Goal: Task Accomplishment & Management: Manage account settings

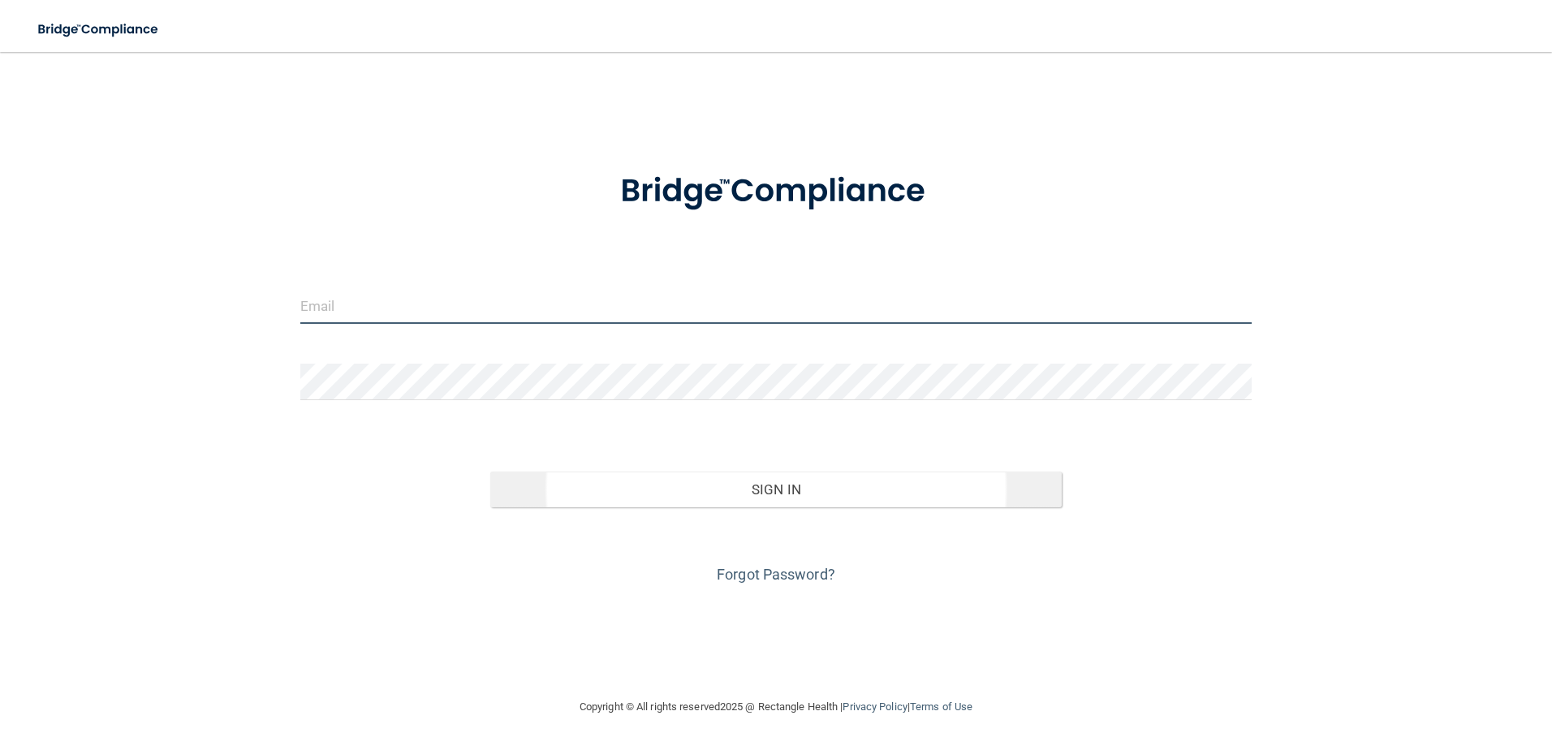
type input "[EMAIL_ADDRESS][DOMAIN_NAME]"
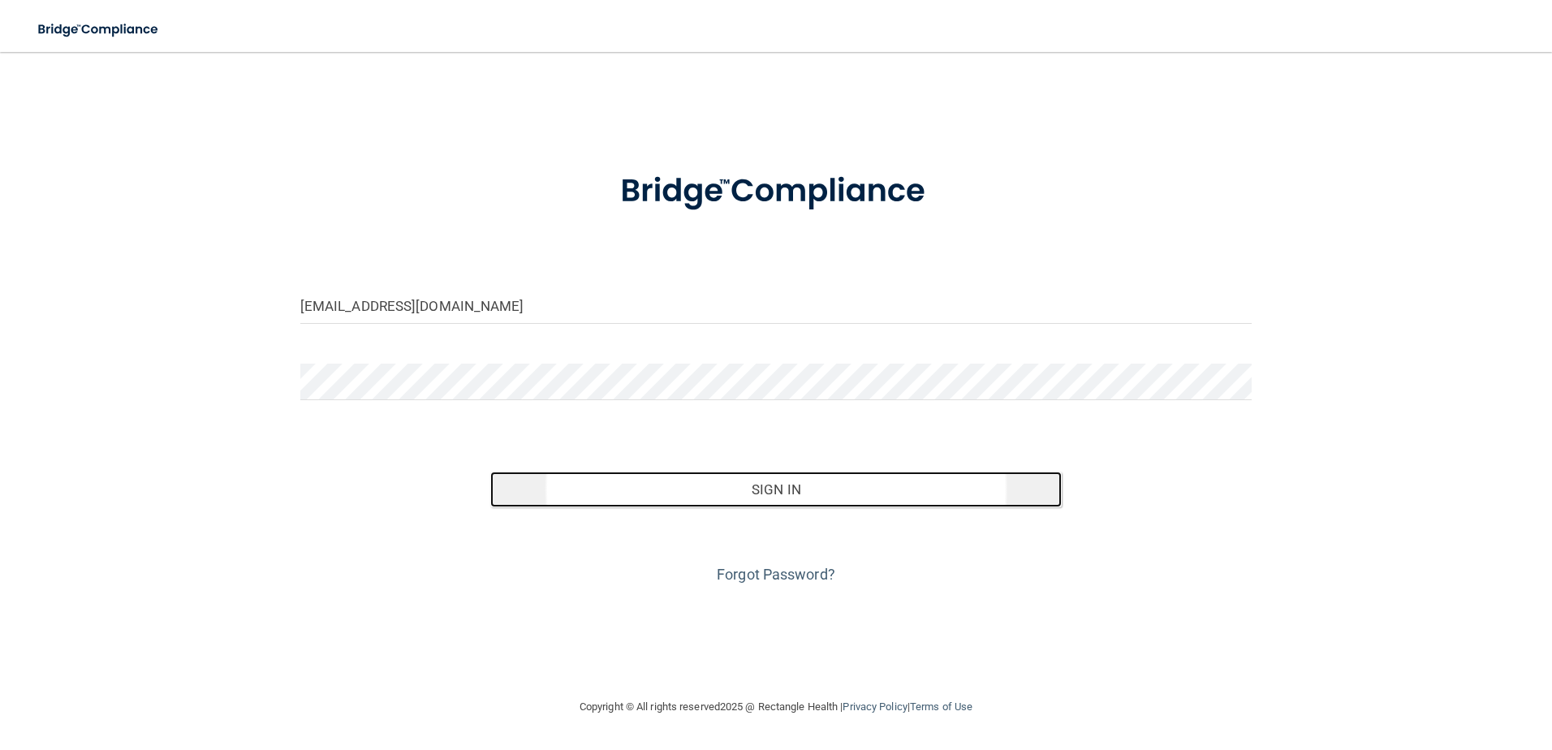
click at [645, 485] on button "Sign In" at bounding box center [776, 490] width 572 height 36
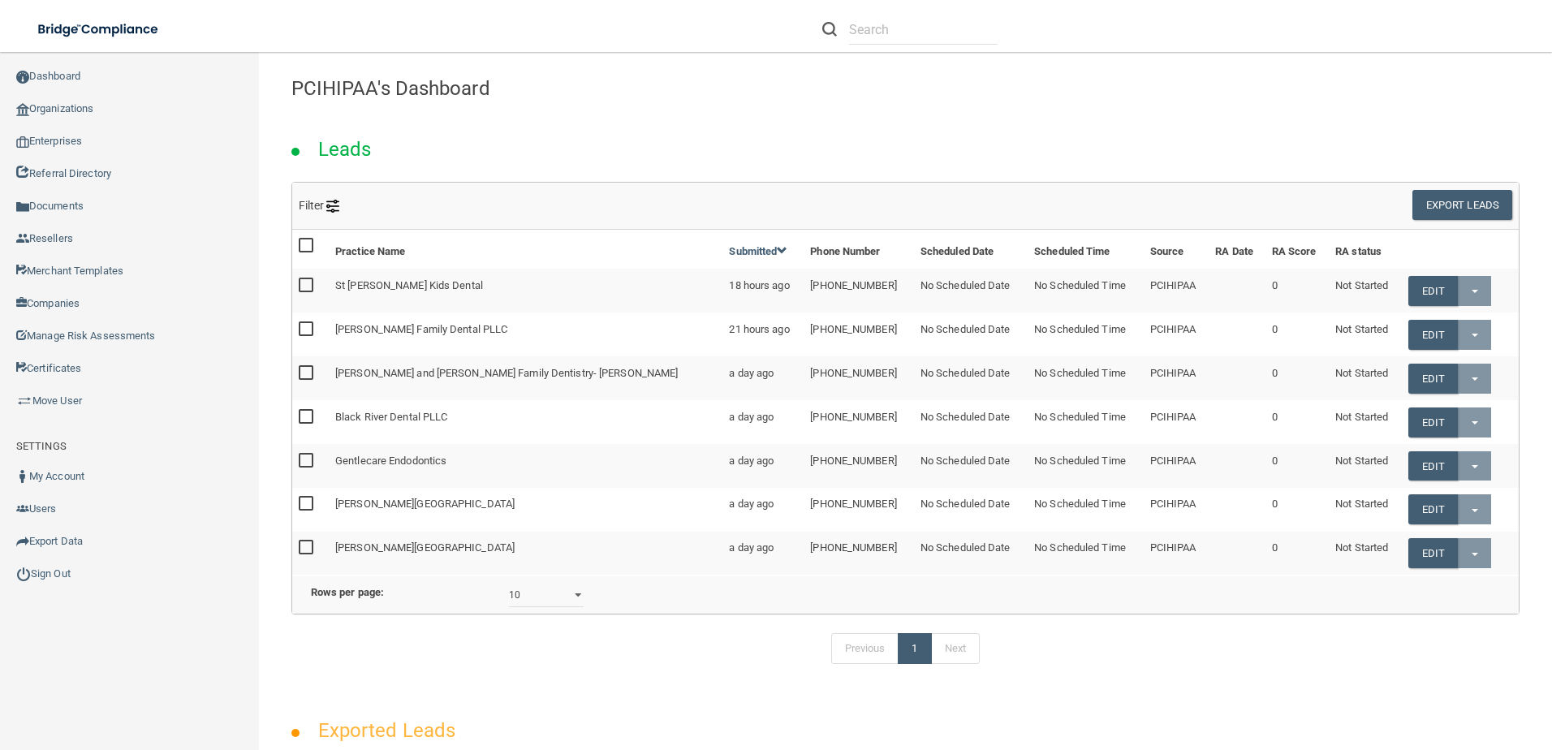
drag, startPoint x: 930, startPoint y: 7, endPoint x: 925, endPoint y: 24, distance: 18.0
click at [930, 15] on li at bounding box center [910, 29] width 200 height 58
click at [922, 28] on input "text" at bounding box center [923, 30] width 149 height 30
type input "f"
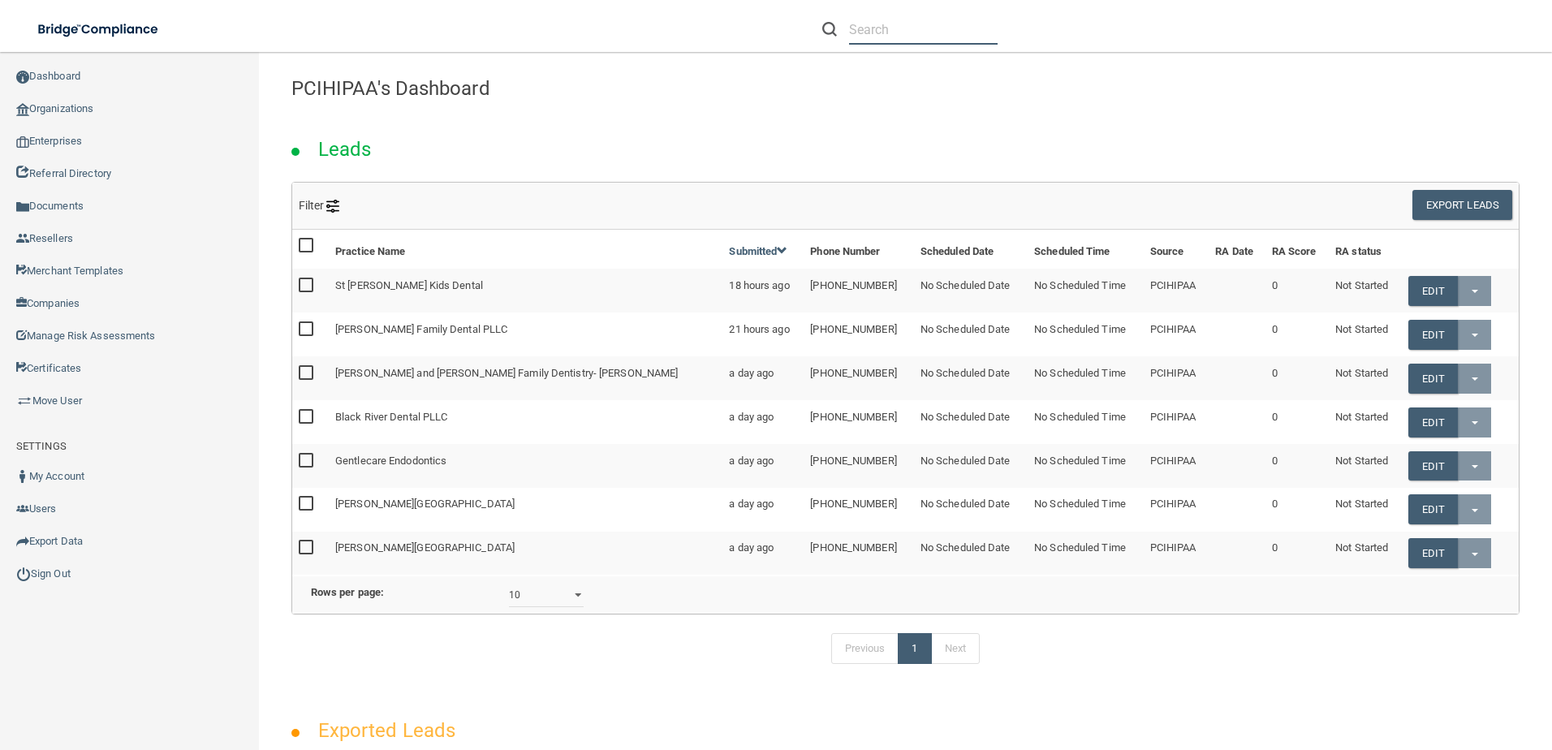
type input "h"
click at [868, 27] on input "text" at bounding box center [923, 30] width 149 height 30
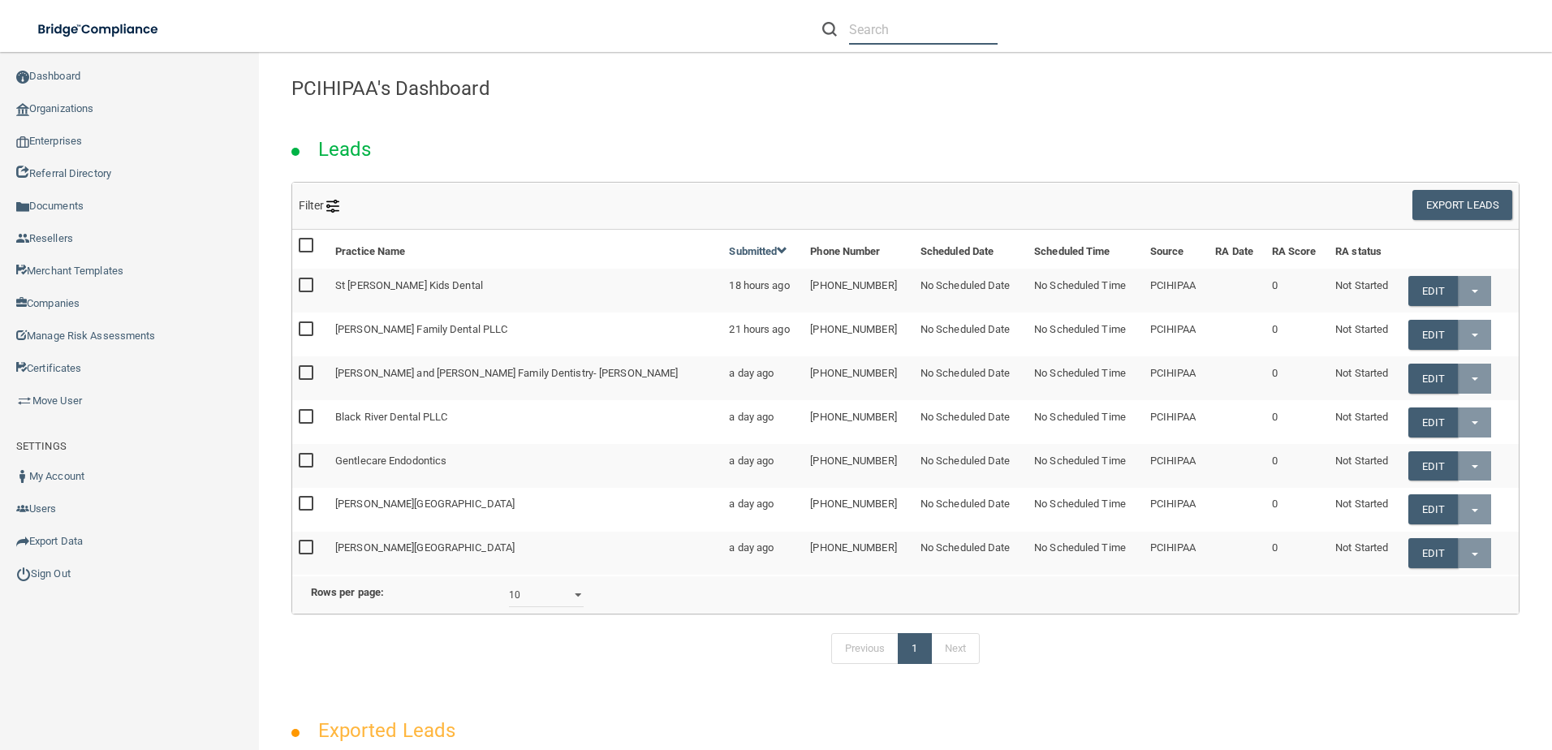
paste input "Rock Orthodontics"
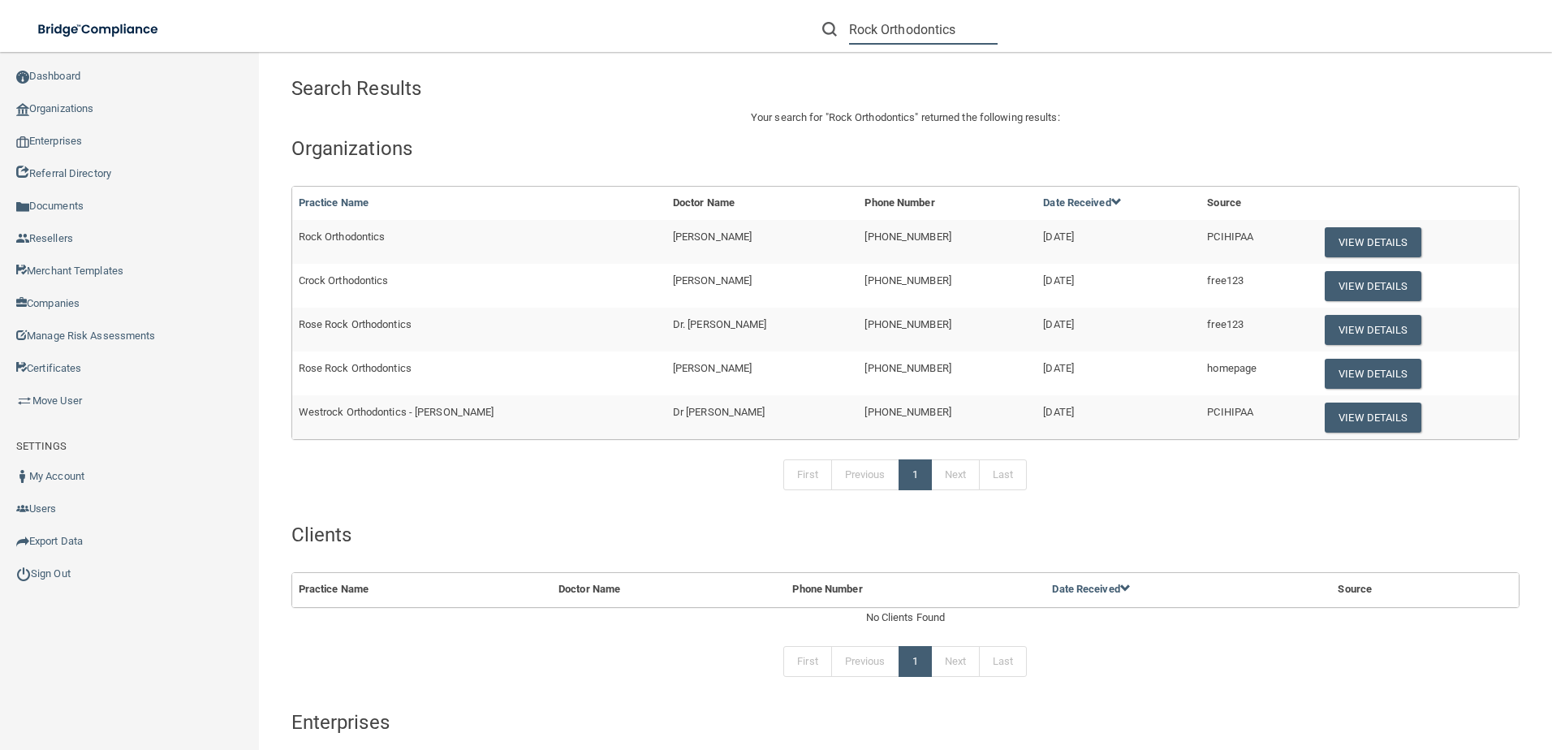
type input "Rock Orthodontics"
click at [1313, 238] on td "View Details" at bounding box center [1416, 242] width 206 height 44
click at [1333, 241] on button "View Details" at bounding box center [1373, 242] width 96 height 30
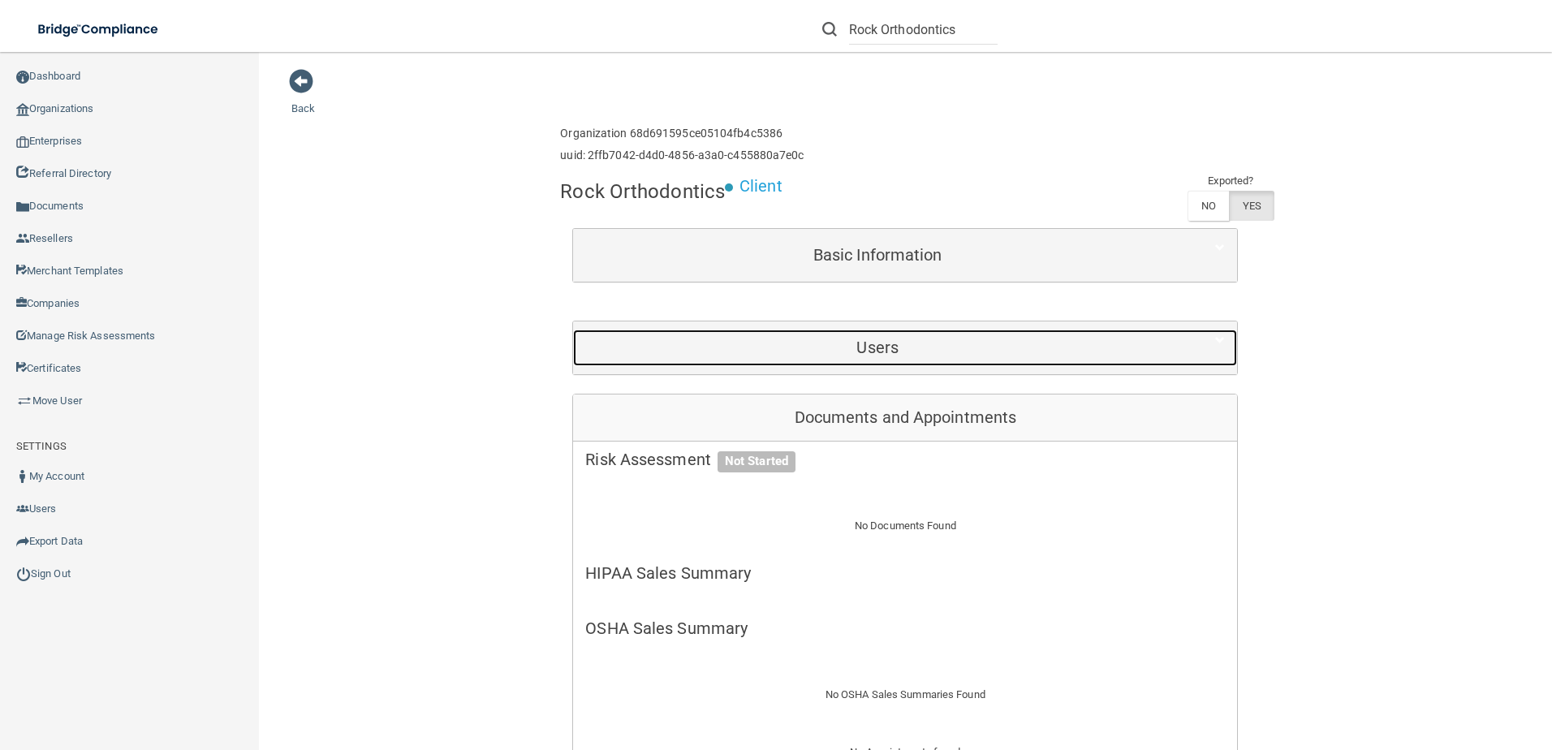
click at [824, 335] on div "Users" at bounding box center [877, 348] width 609 height 37
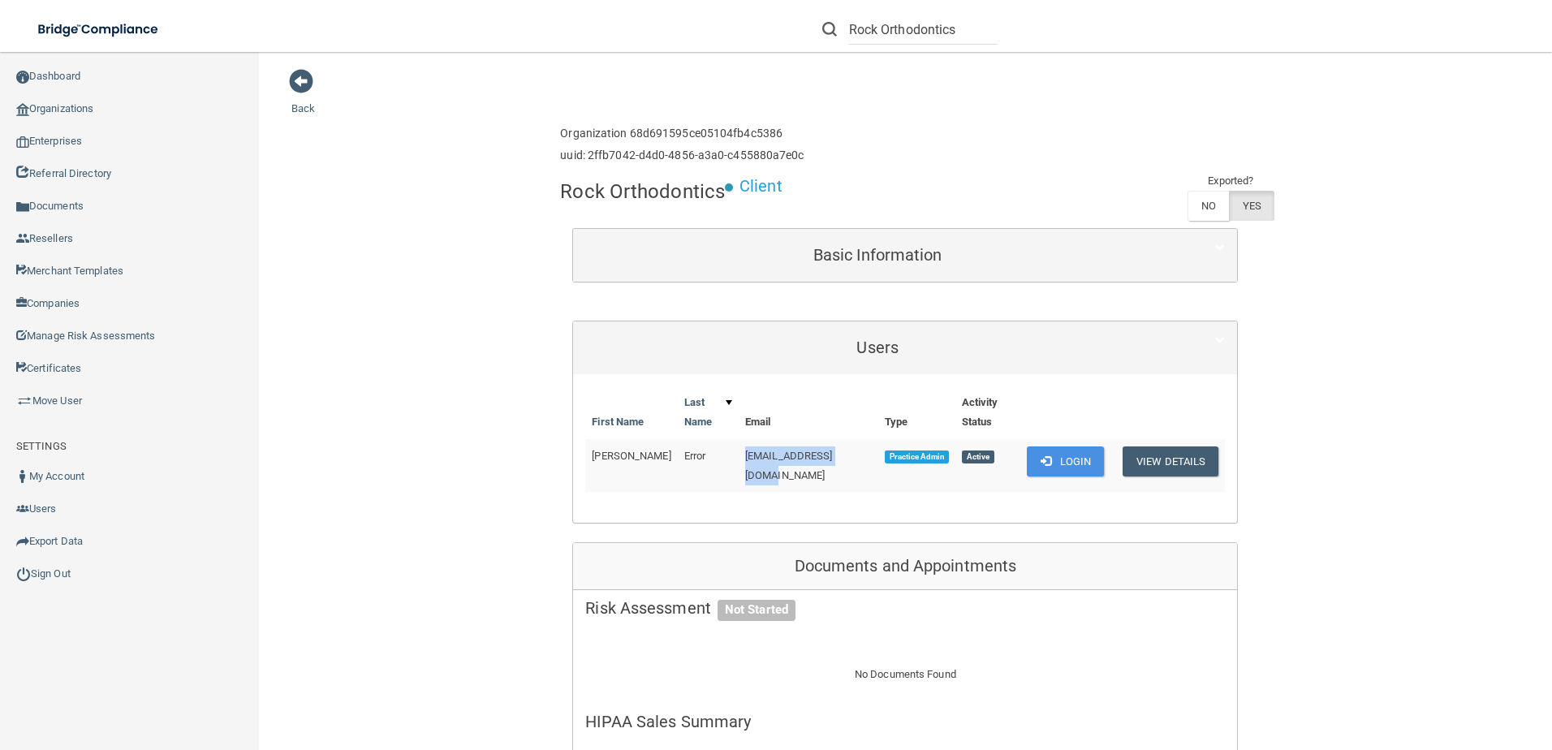
drag, startPoint x: 727, startPoint y: 438, endPoint x: 835, endPoint y: 445, distance: 107.4
click at [835, 445] on td "[EMAIL_ADDRESS][DOMAIN_NAME]" at bounding box center [809, 465] width 140 height 53
copy span "[EMAIL_ADDRESS][DOMAIN_NAME]"
click at [878, 460] on td "Practice Admin" at bounding box center [916, 465] width 77 height 53
click at [781, 450] on span "[EMAIL_ADDRESS][DOMAIN_NAME]" at bounding box center [789, 466] width 88 height 32
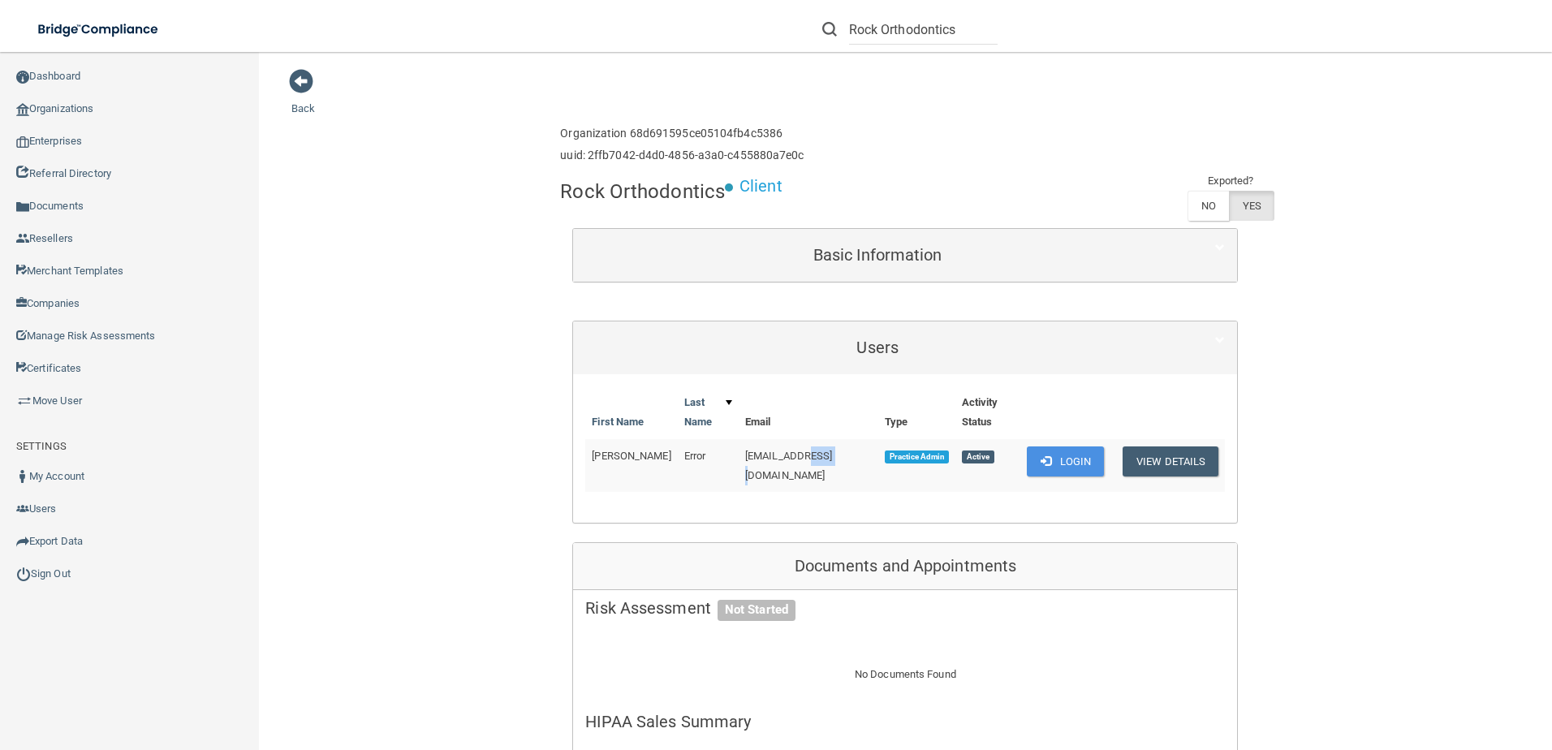
click at [781, 450] on span "[EMAIL_ADDRESS][DOMAIN_NAME]" at bounding box center [789, 466] width 88 height 32
copy td "[EMAIL_ADDRESS][DOMAIN_NAME]"
click at [1179, 447] on button "View Details" at bounding box center [1171, 462] width 96 height 30
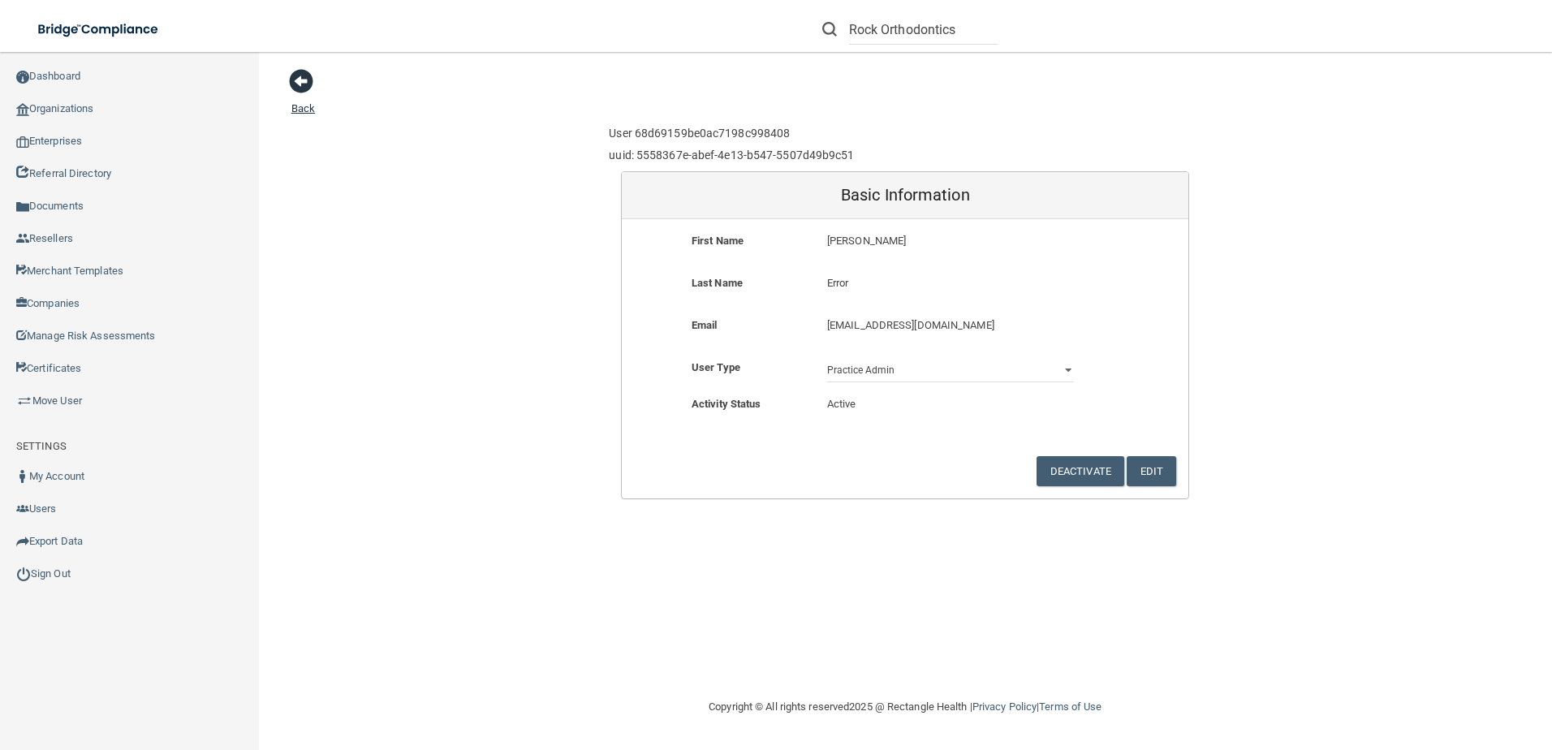
click at [304, 108] on link "Back" at bounding box center [303, 99] width 24 height 32
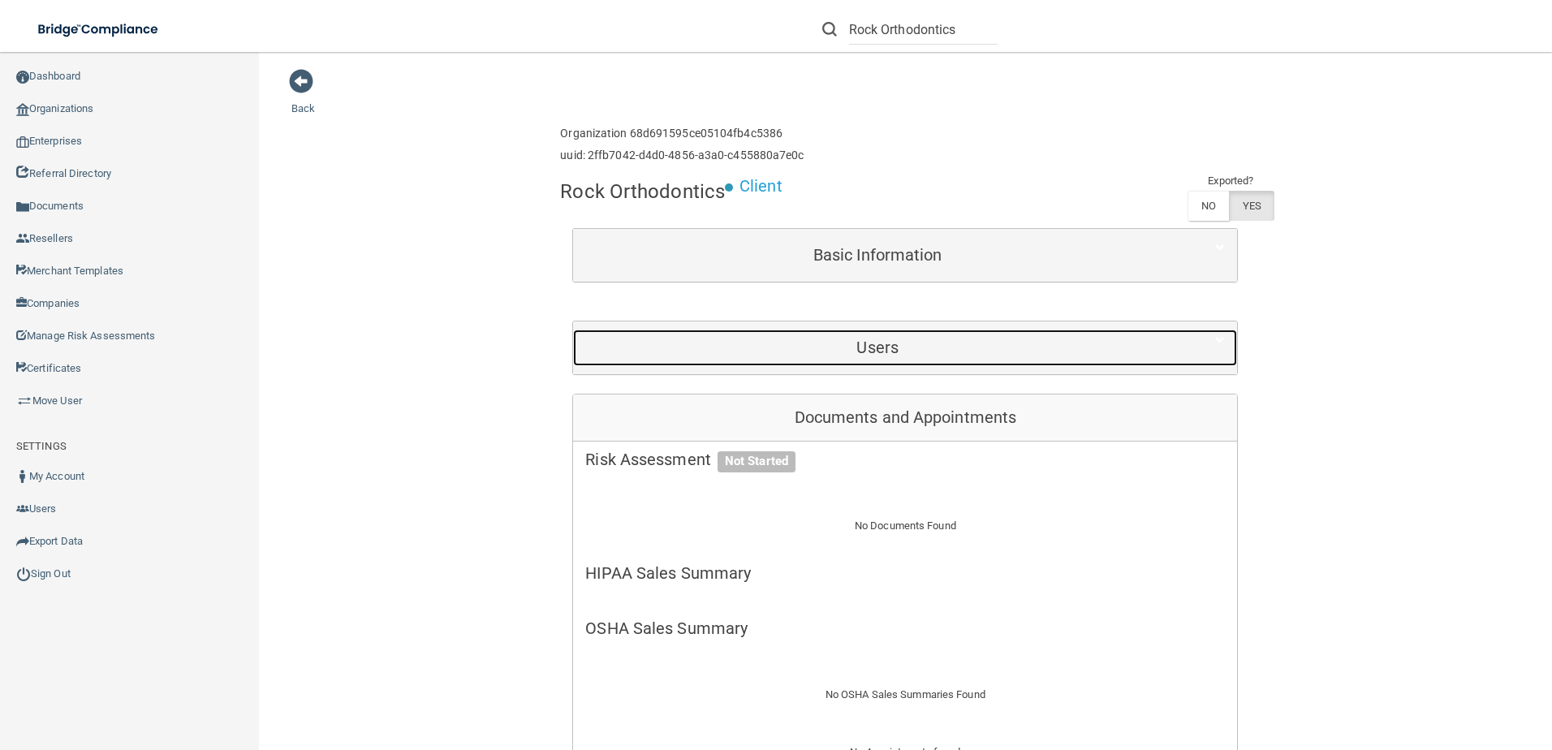
click at [695, 339] on h5 "Users" at bounding box center [877, 348] width 585 height 18
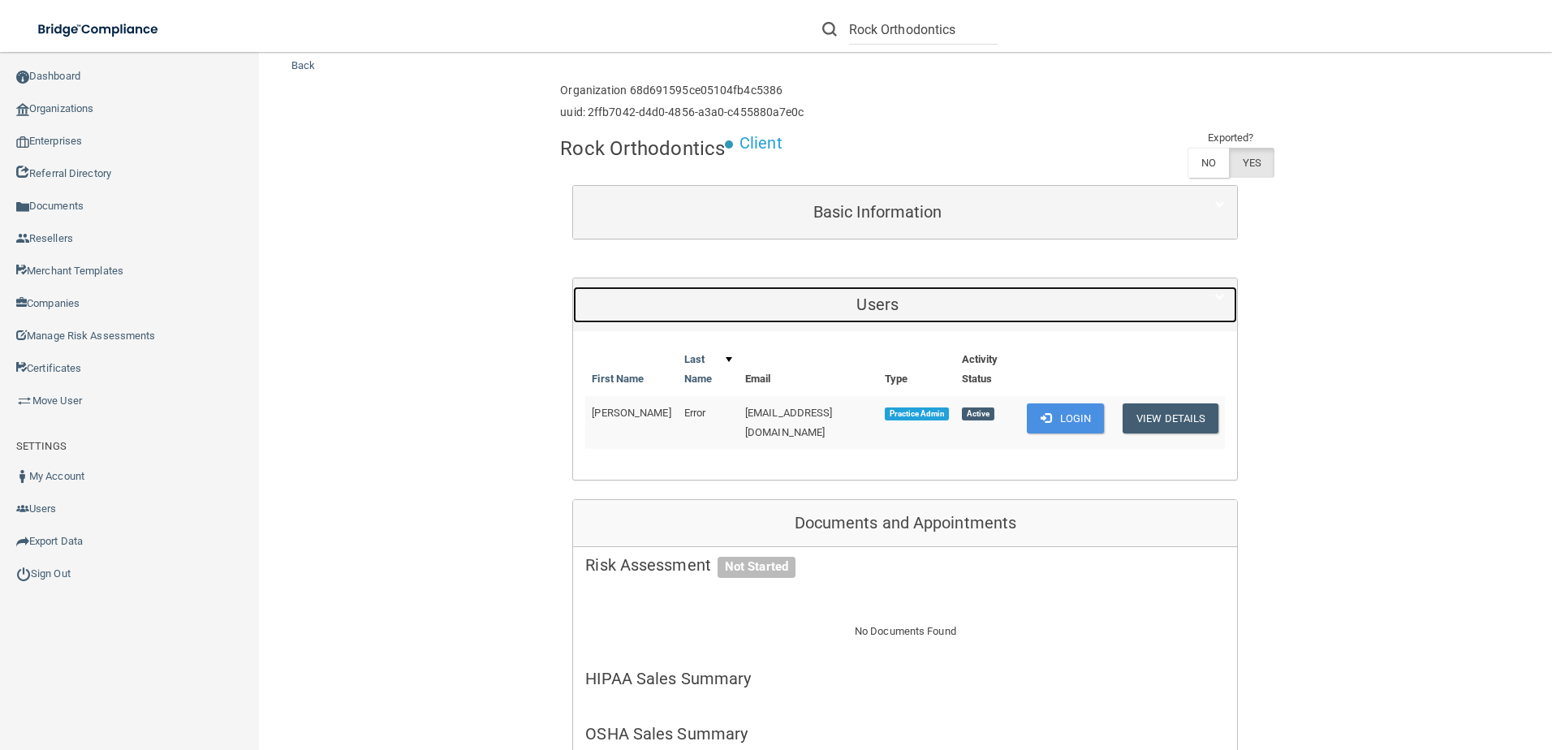
scroll to position [81, 0]
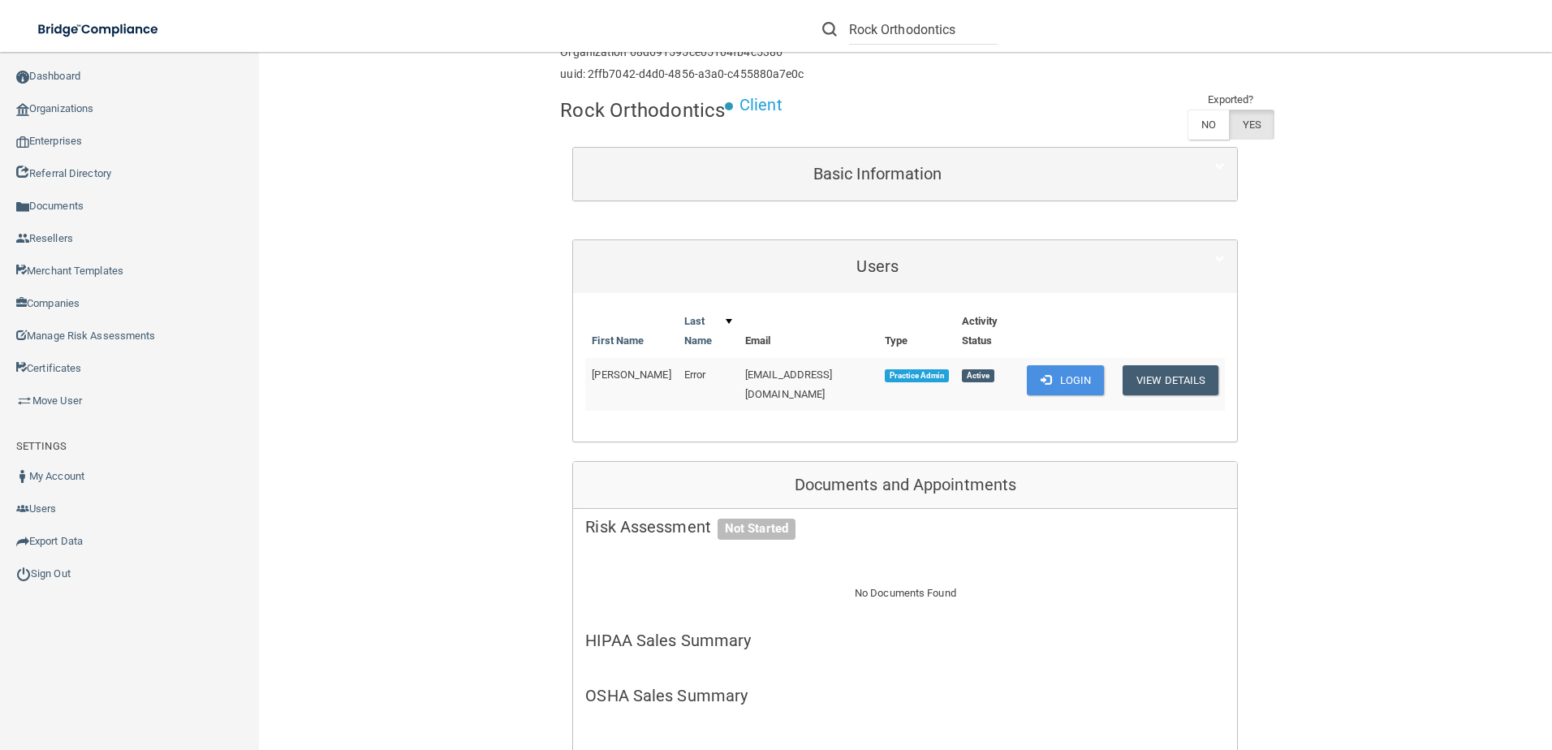
click at [756, 373] on td "[EMAIL_ADDRESS][DOMAIN_NAME]" at bounding box center [809, 384] width 140 height 53
click at [761, 369] on span "[EMAIL_ADDRESS][DOMAIN_NAME]" at bounding box center [789, 385] width 88 height 32
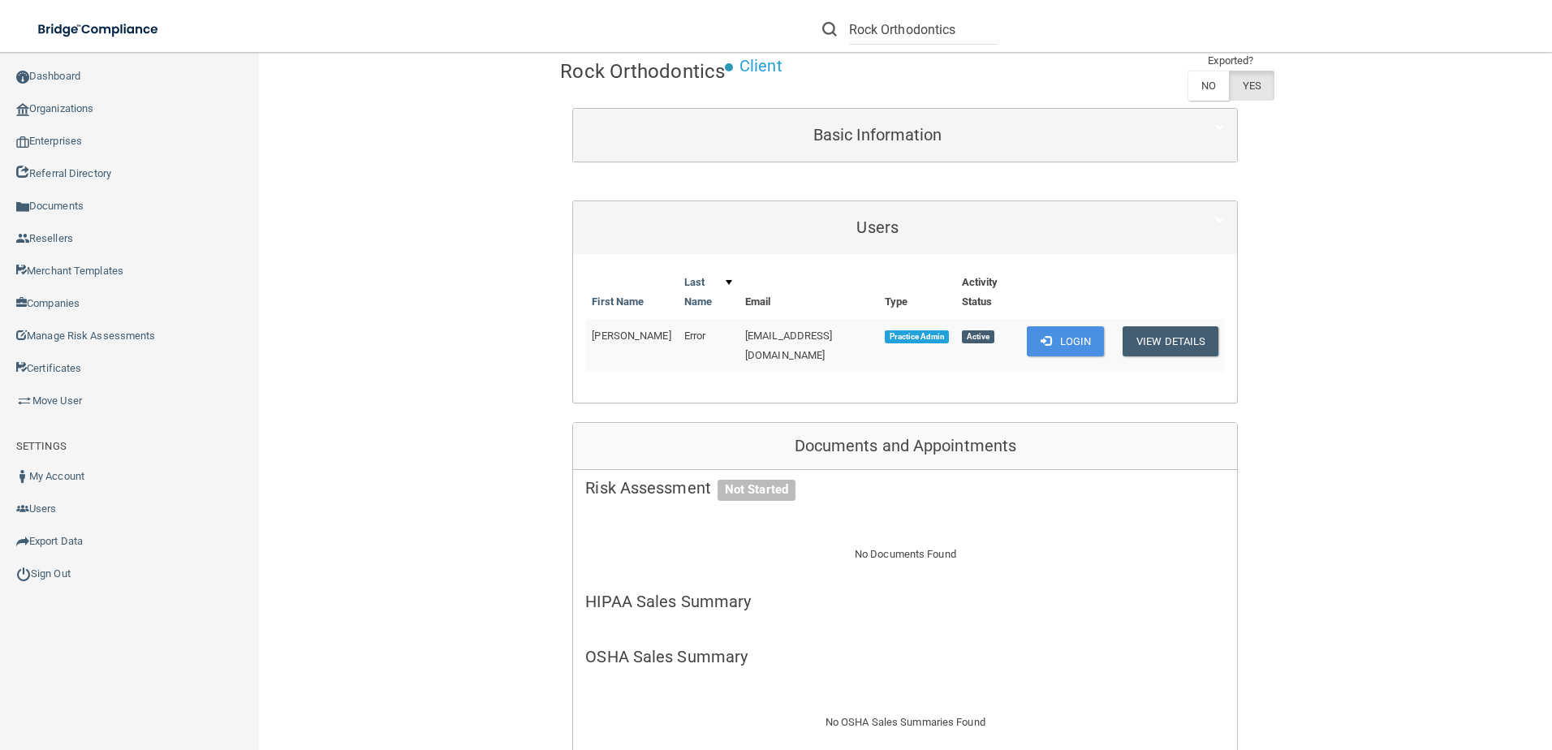
scroll to position [0, 0]
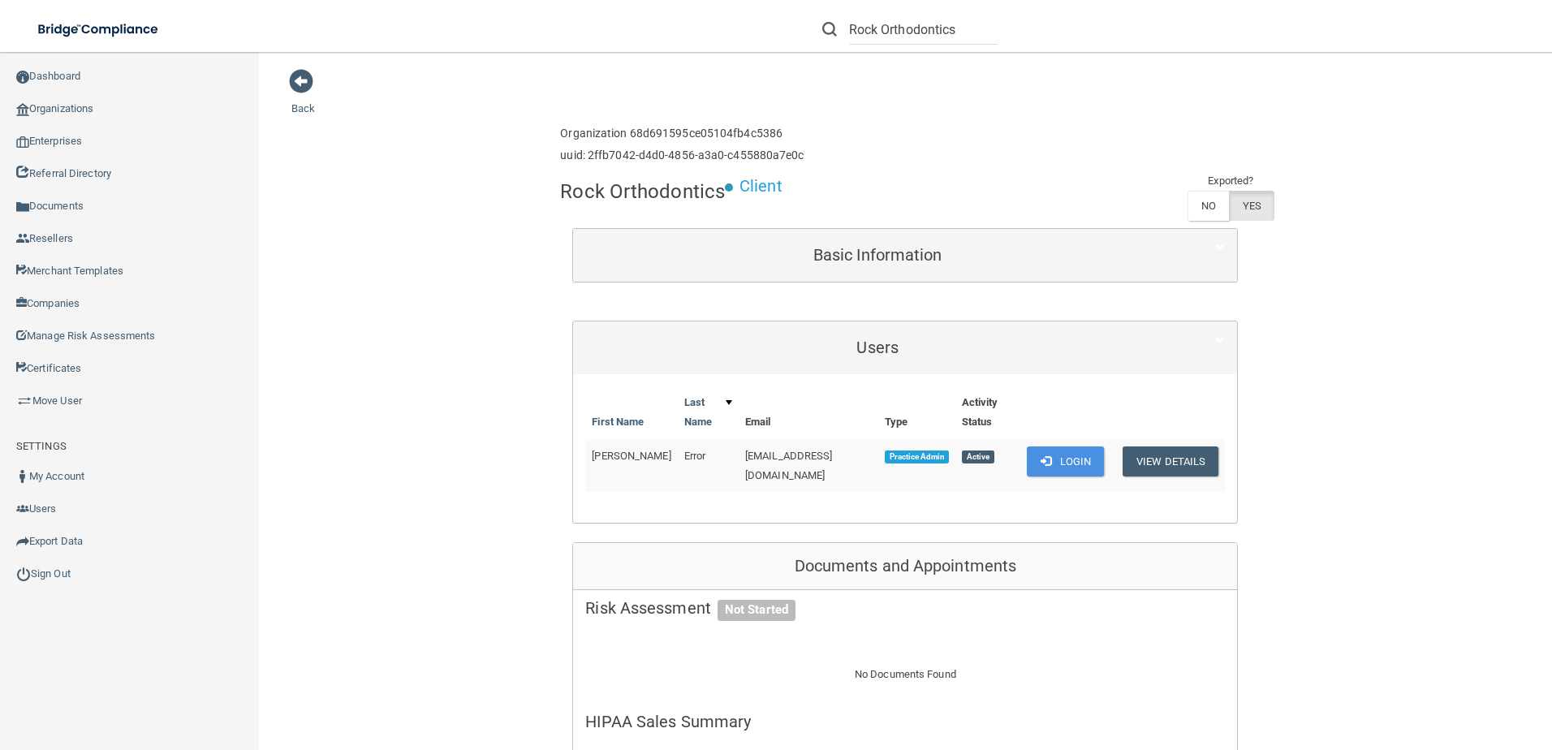
click at [885, 451] on span "Practice Admin" at bounding box center [917, 457] width 64 height 13
click at [1030, 447] on button "Login" at bounding box center [1065, 462] width 77 height 30
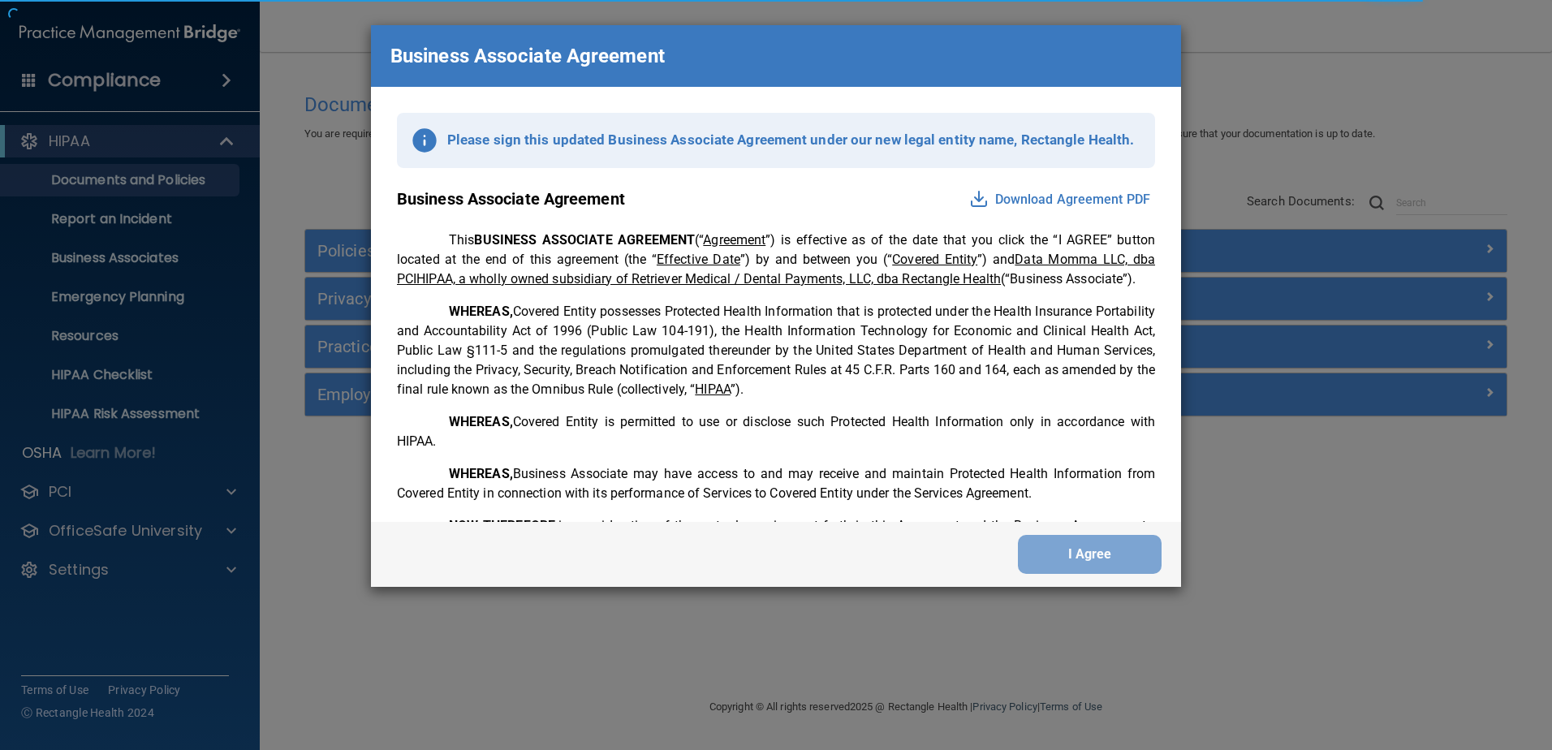
scroll to position [3311, 0]
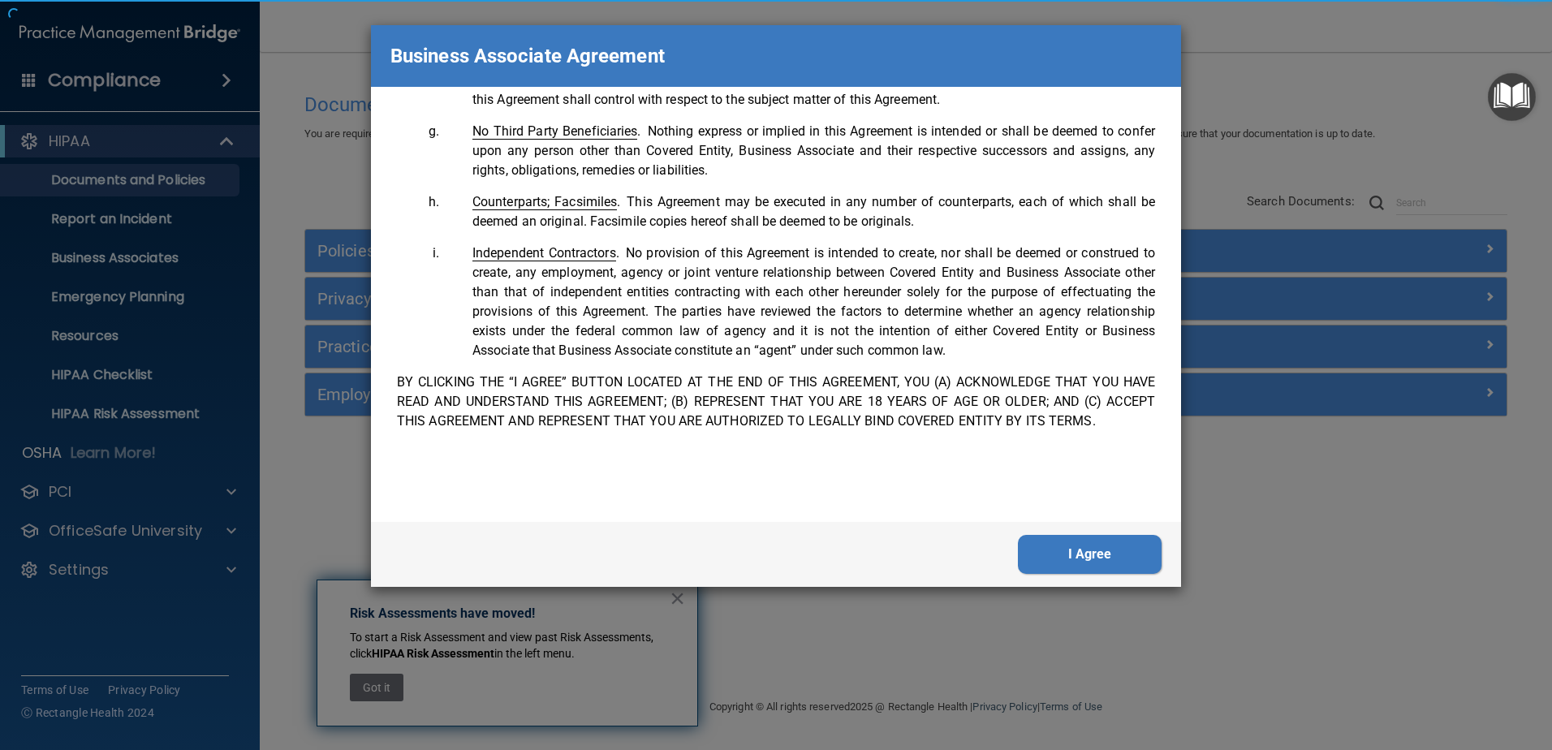
click at [1106, 565] on button "I Agree" at bounding box center [1090, 554] width 144 height 39
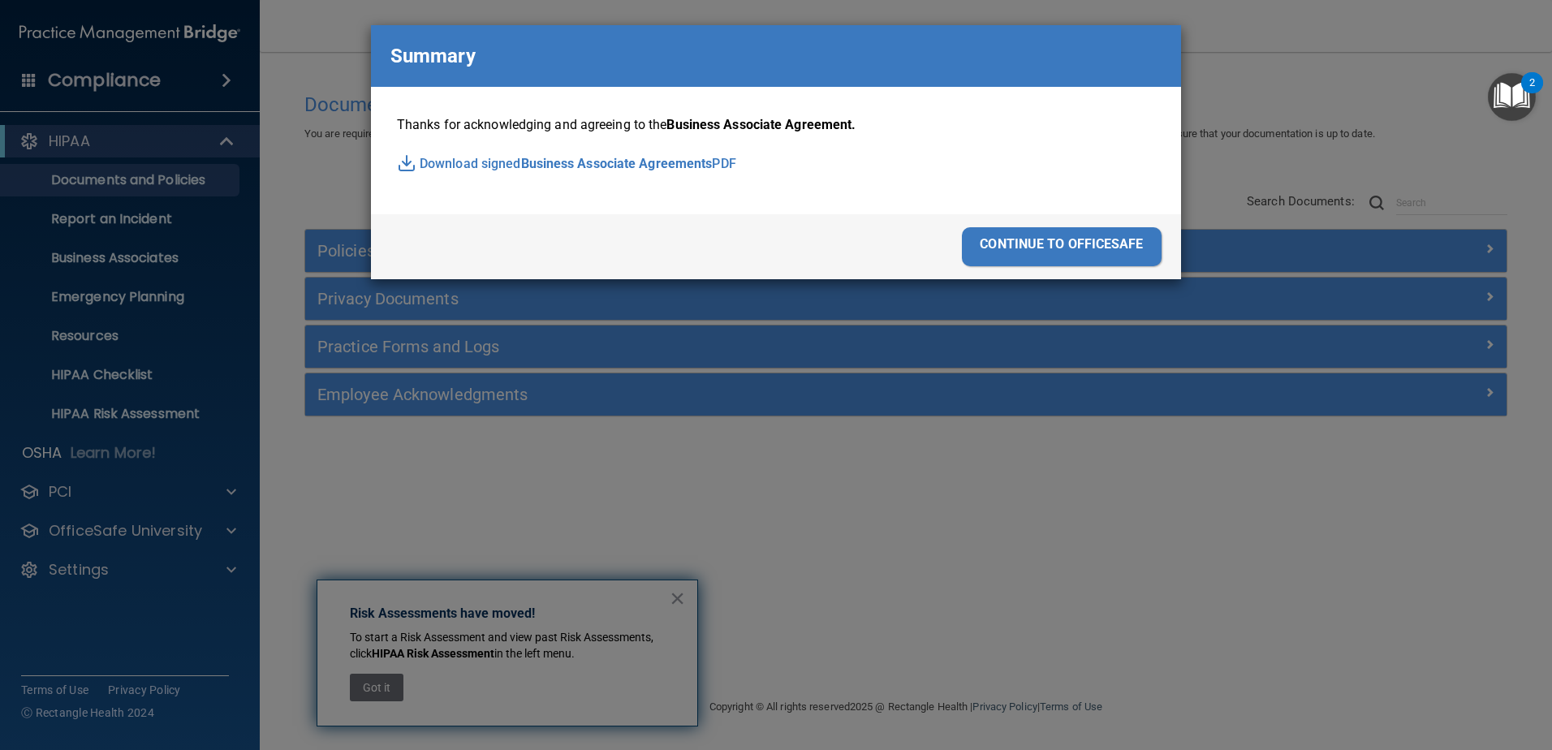
click at [1067, 239] on div "continue to officesafe" at bounding box center [1062, 246] width 200 height 39
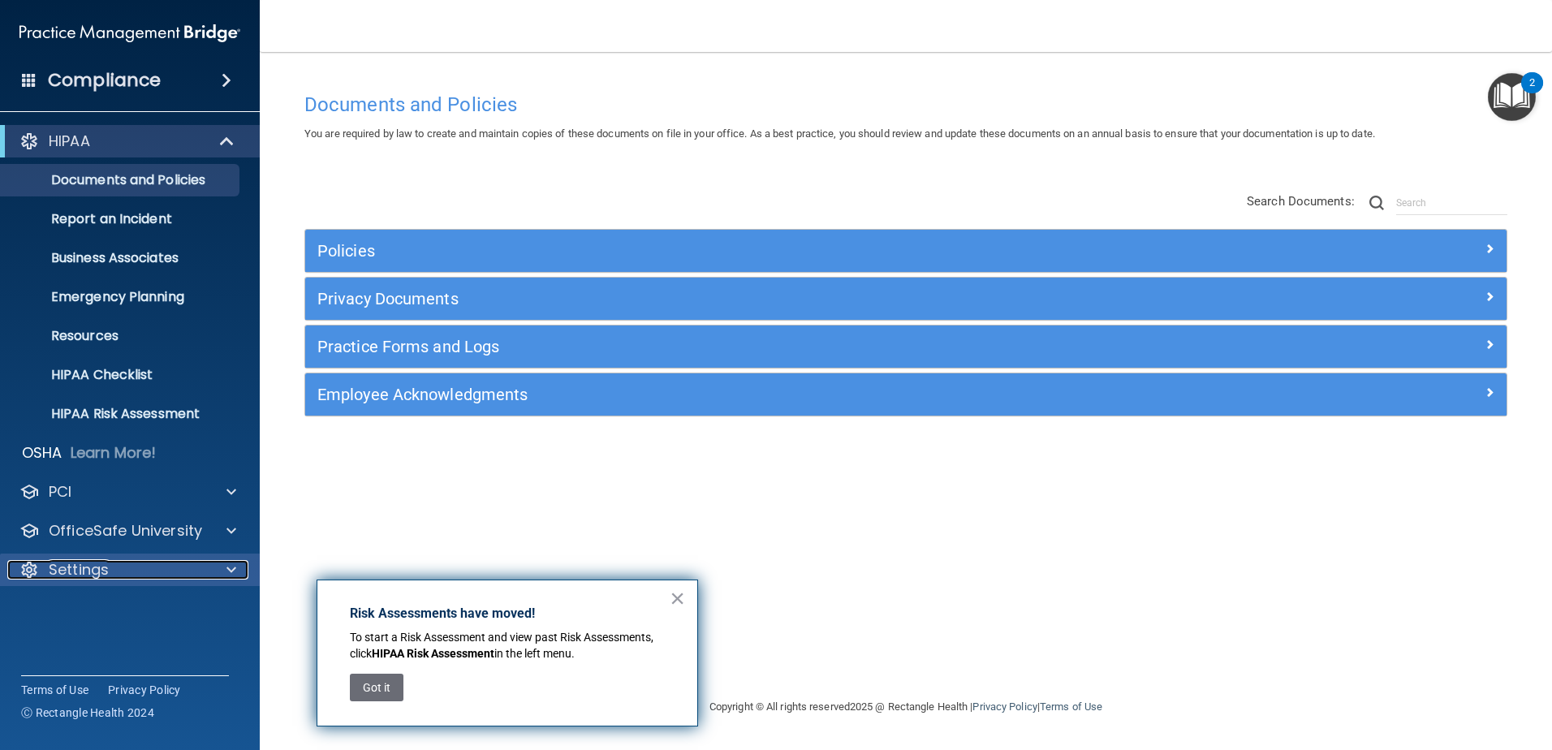
click at [157, 563] on div "Settings" at bounding box center [107, 569] width 201 height 19
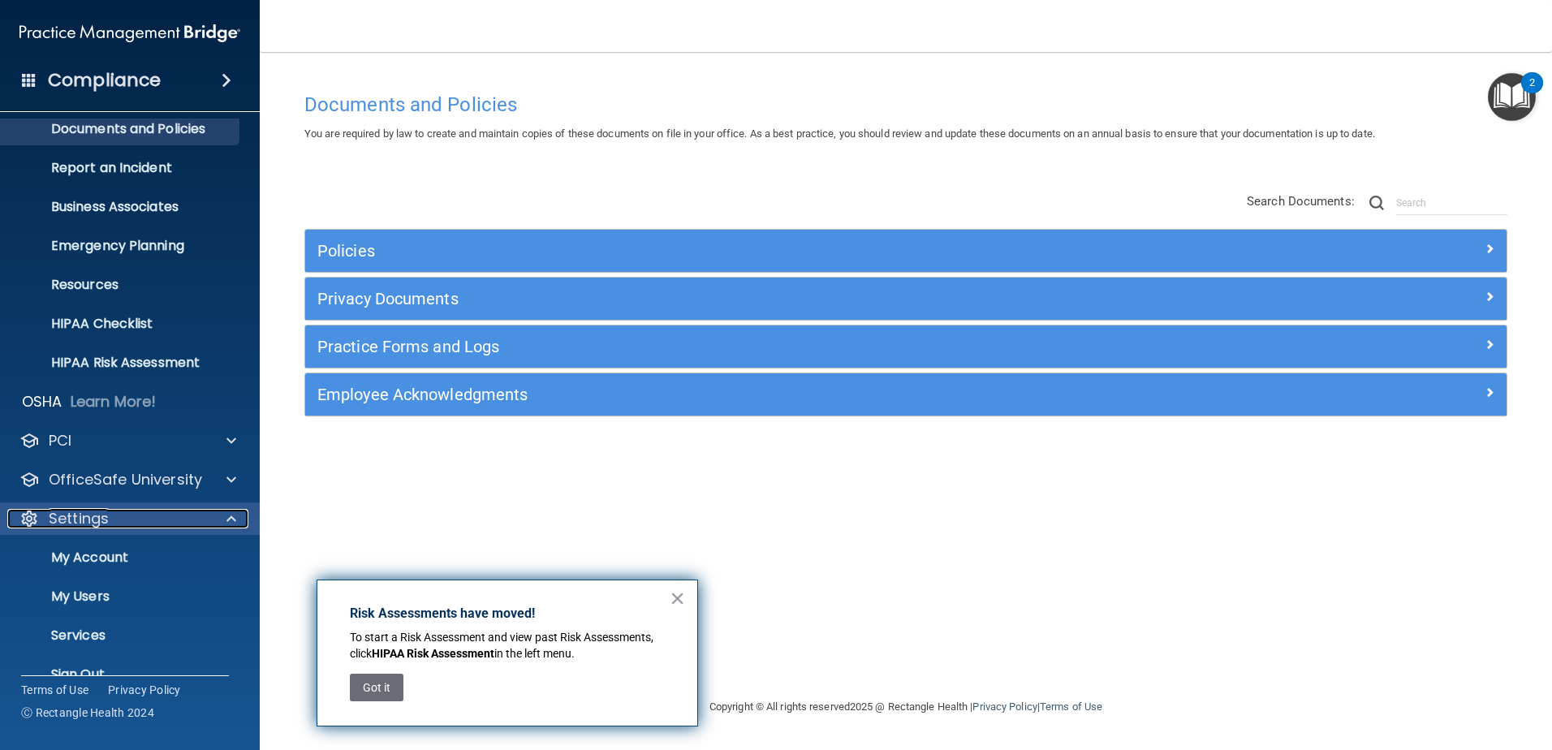
scroll to position [80, 0]
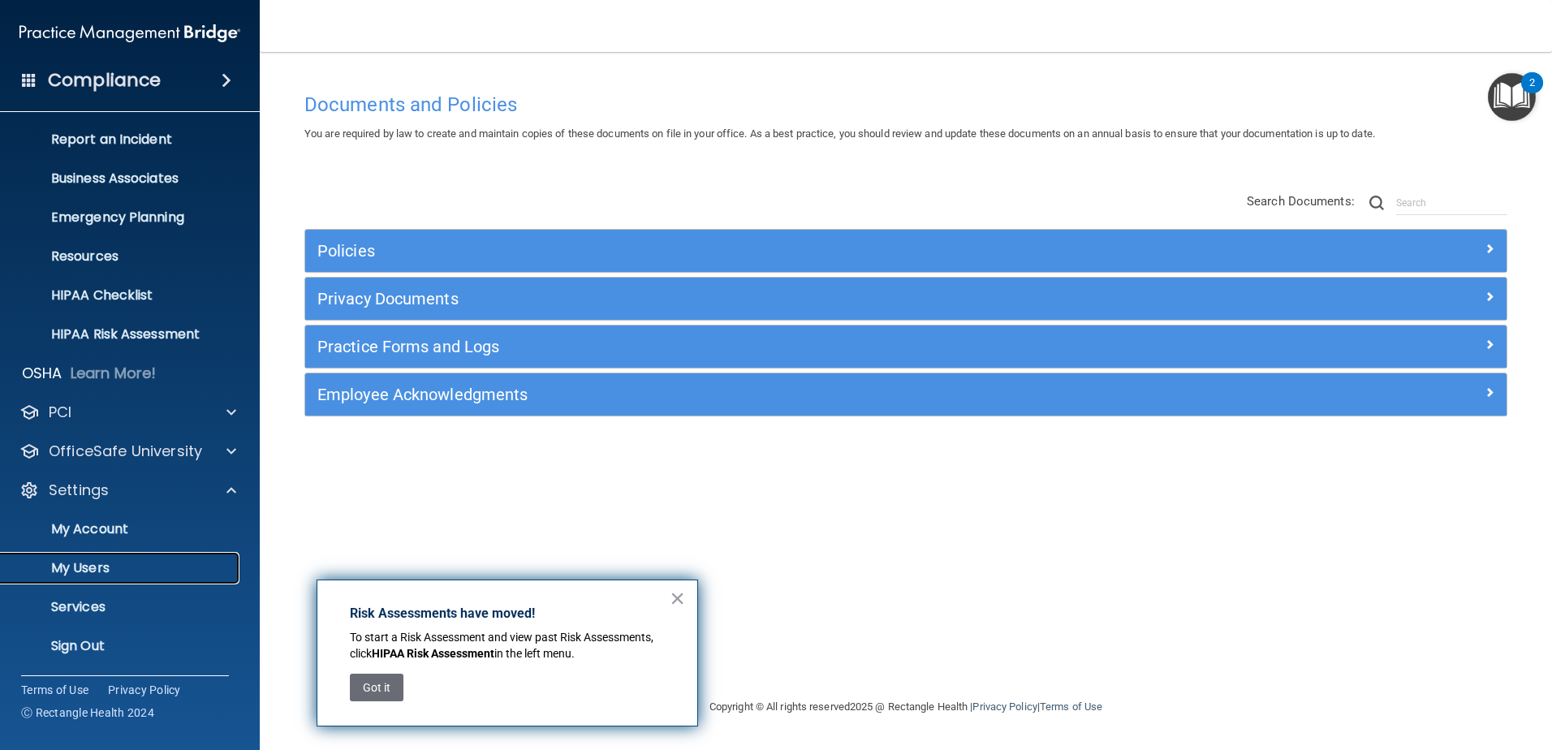
click at [114, 567] on p "My Users" at bounding box center [122, 568] width 222 height 16
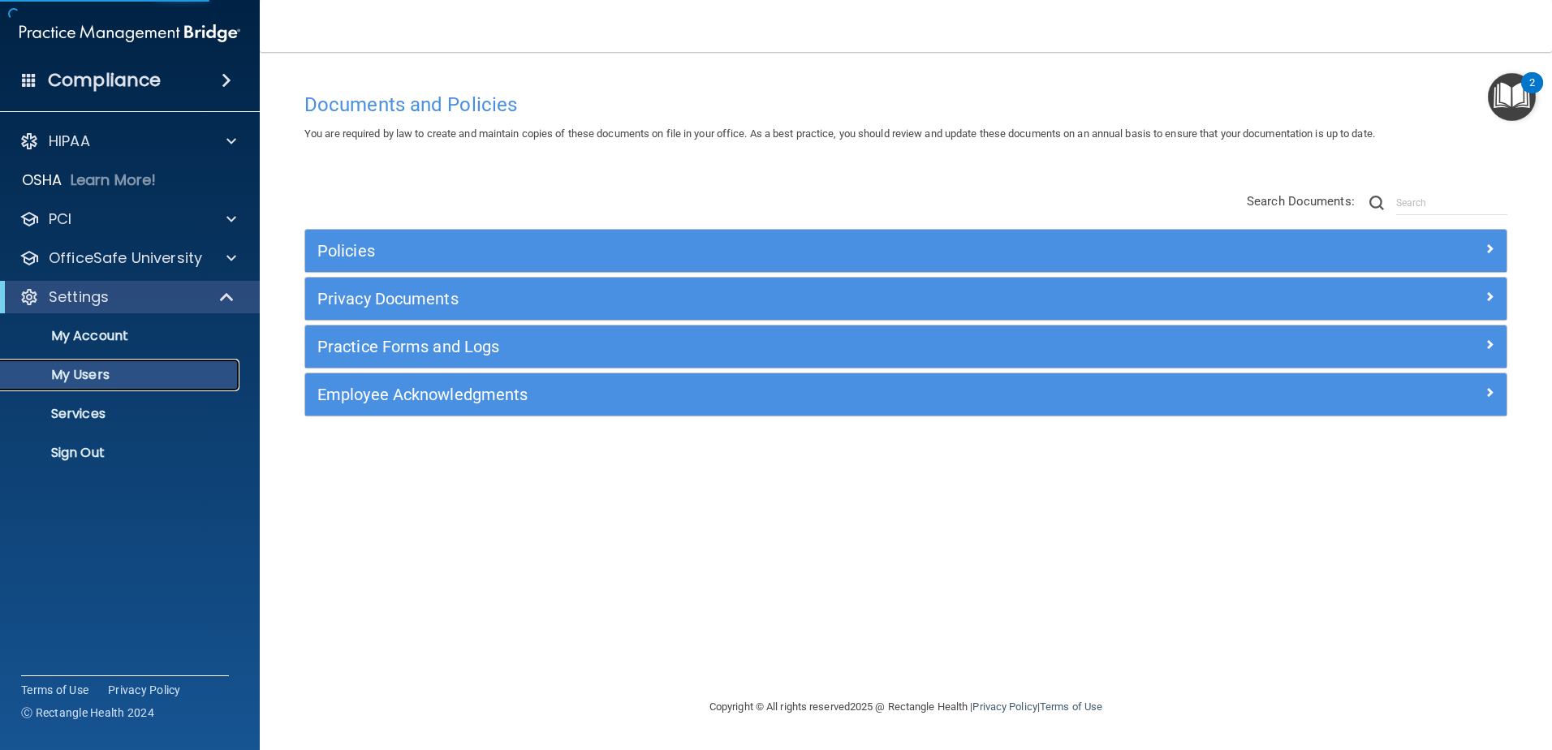
select select "20"
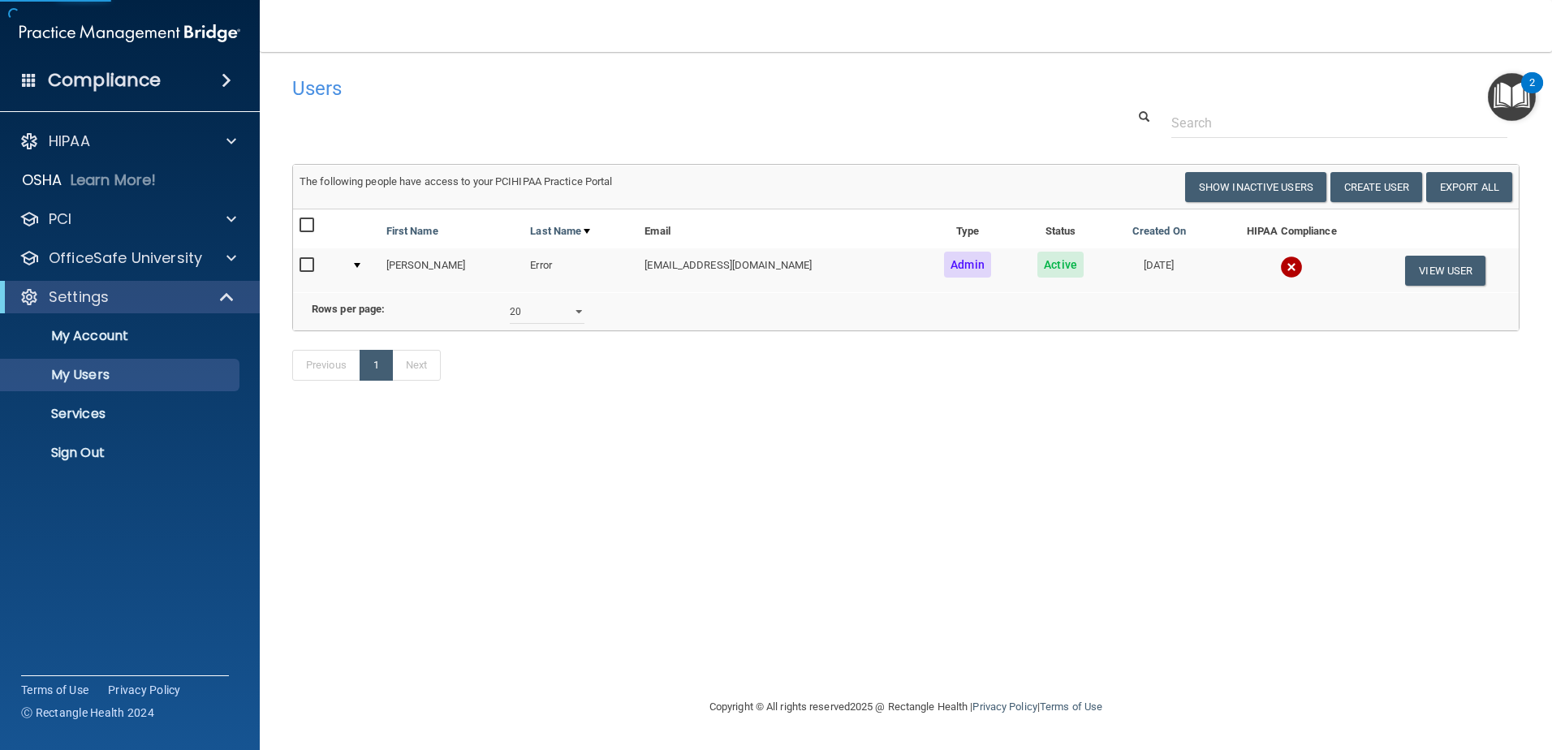
click at [312, 265] on input "checkbox" at bounding box center [309, 265] width 19 height 13
checkbox input "true"
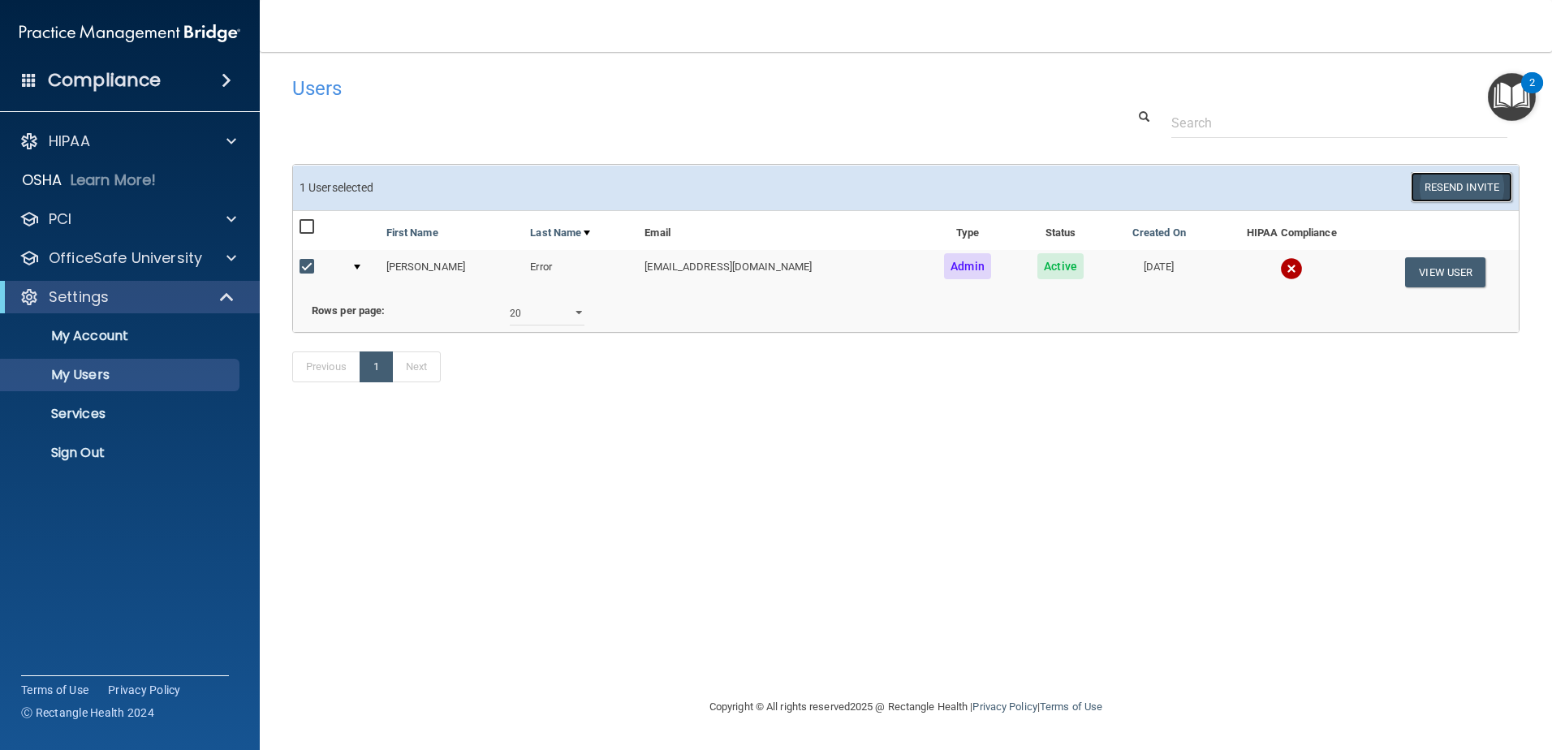
click at [1474, 188] on button "Resend Invite" at bounding box center [1461, 187] width 101 height 30
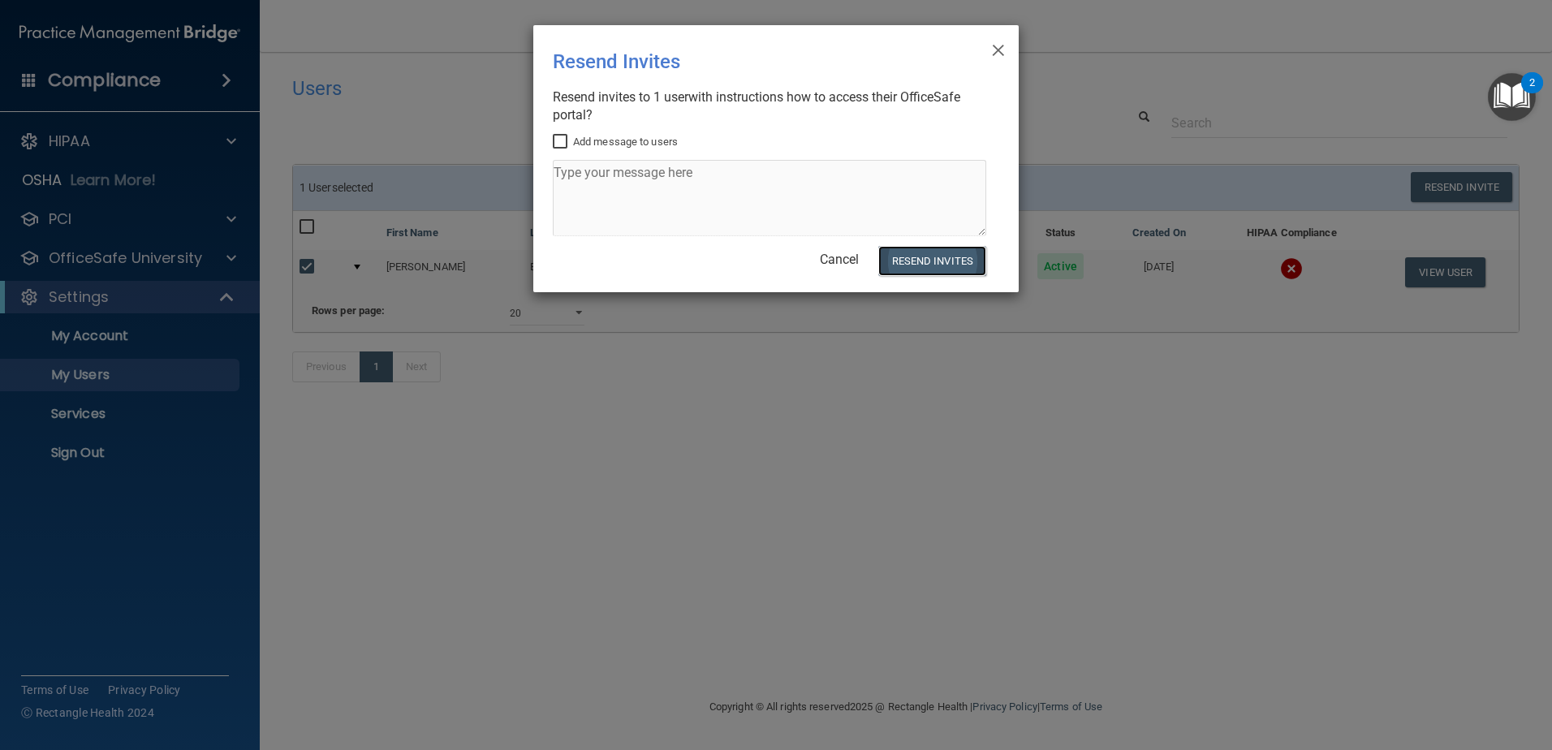
click at [914, 265] on button "Resend Invites" at bounding box center [932, 261] width 108 height 30
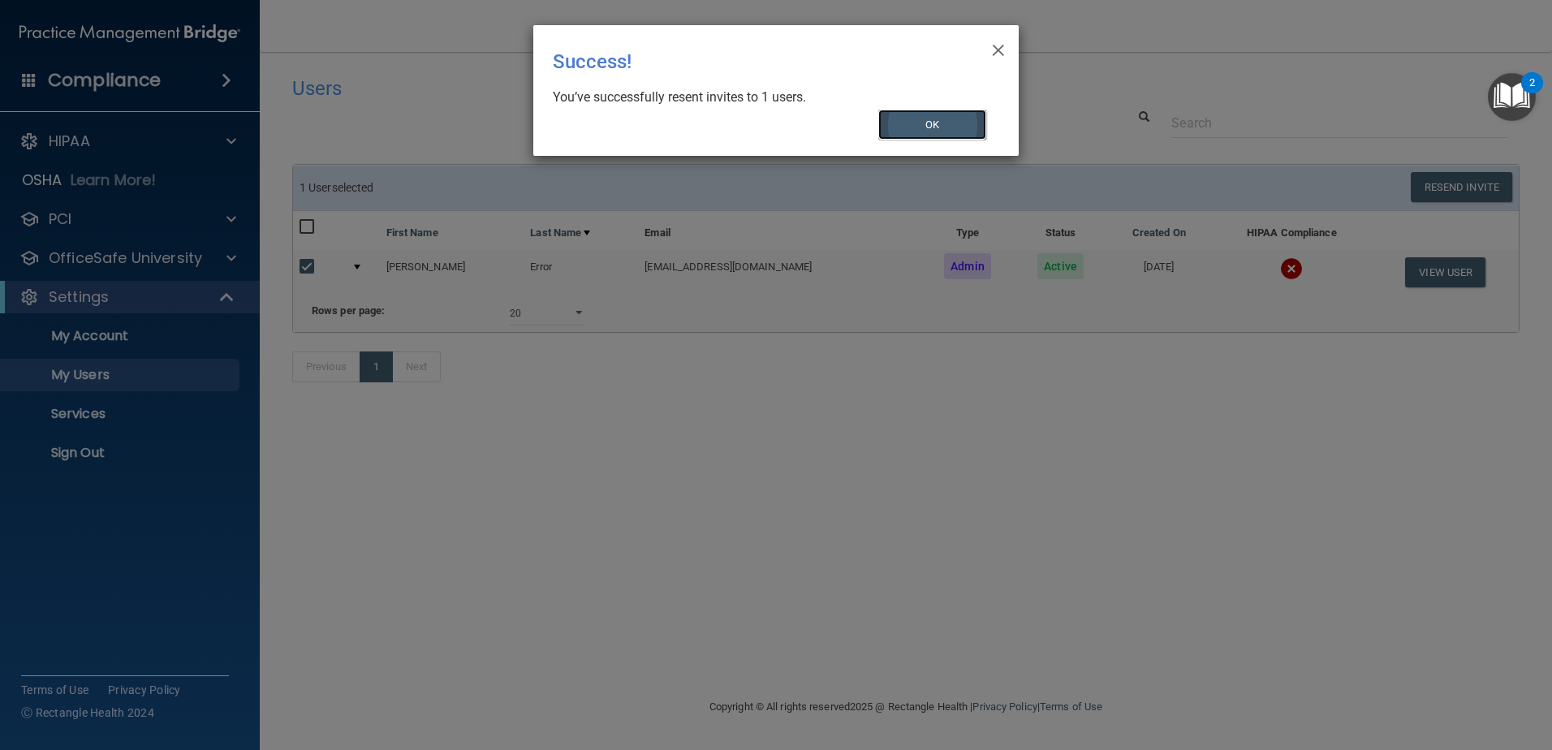
click at [914, 126] on button "OK" at bounding box center [932, 125] width 109 height 30
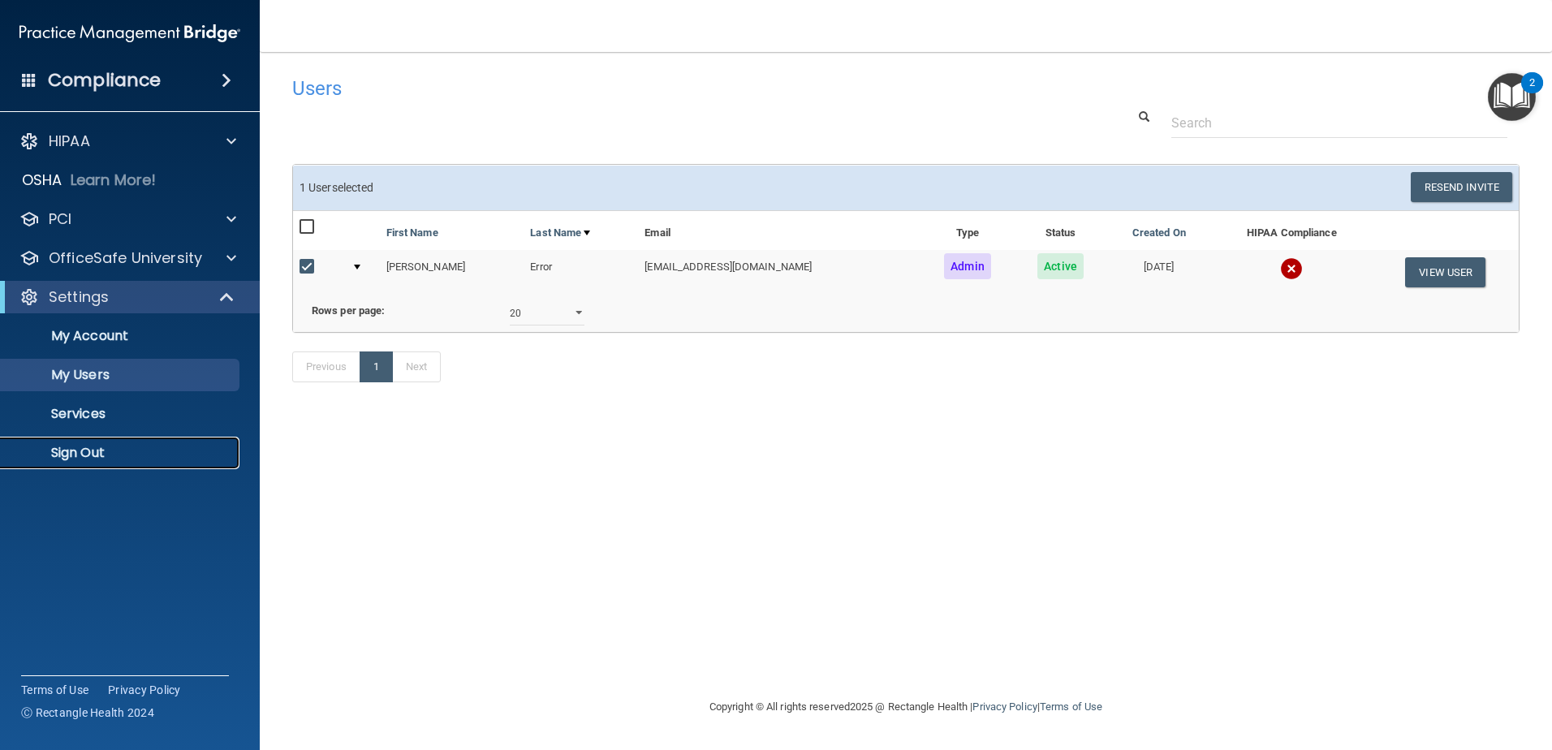
click at [102, 460] on p "Sign Out" at bounding box center [122, 453] width 222 height 16
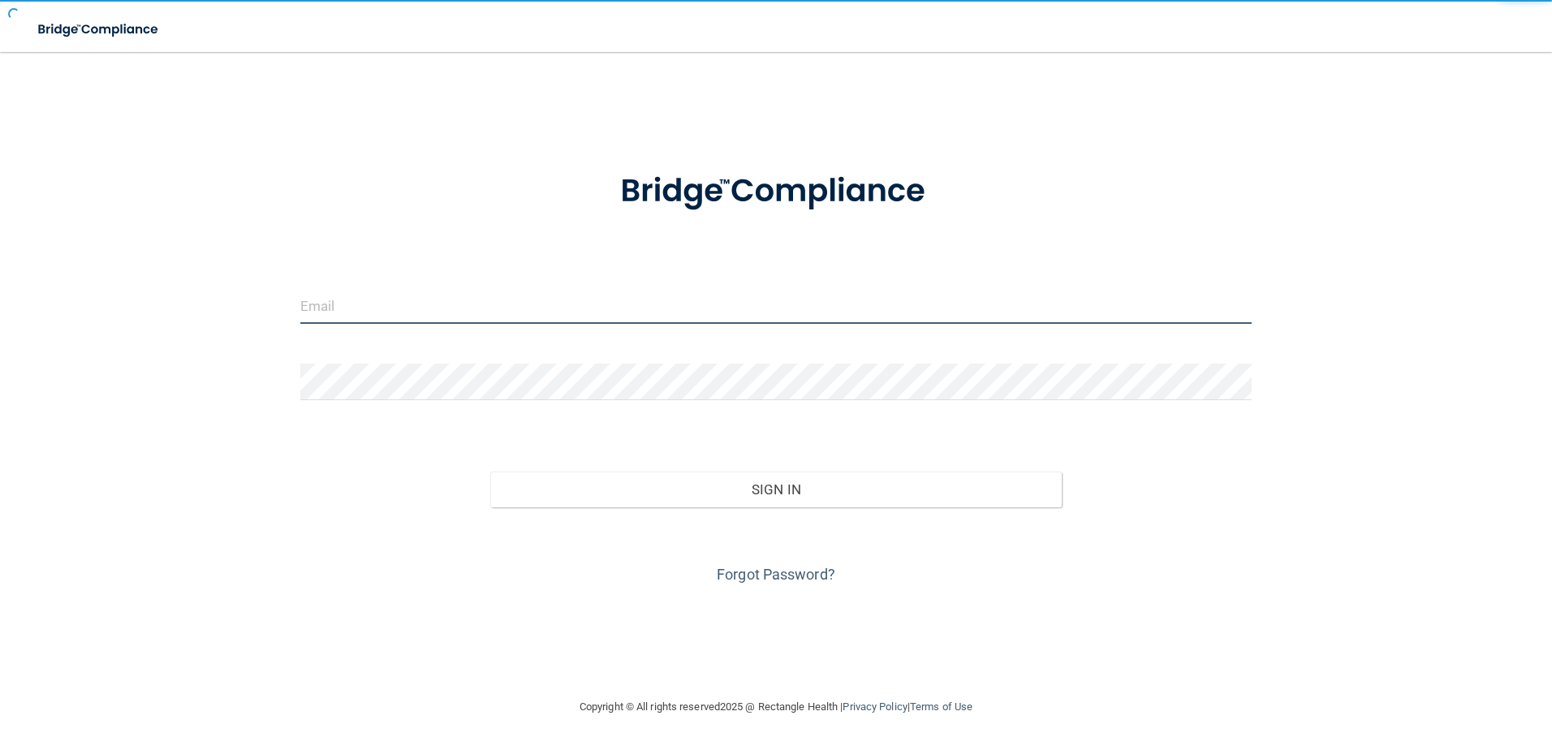
type input "kfennell@rectanglehealth.com"
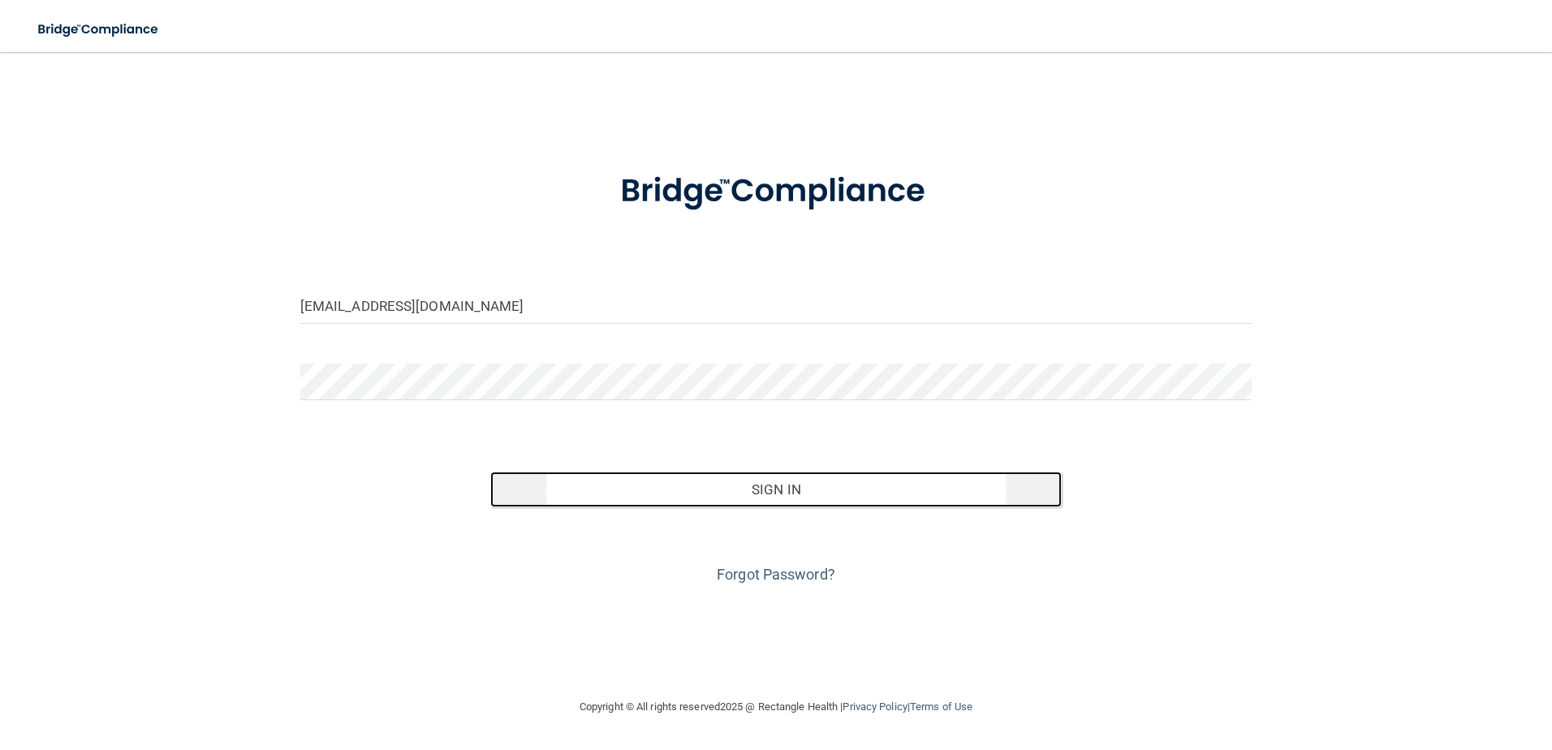
click at [684, 472] on button "Sign In" at bounding box center [776, 490] width 572 height 36
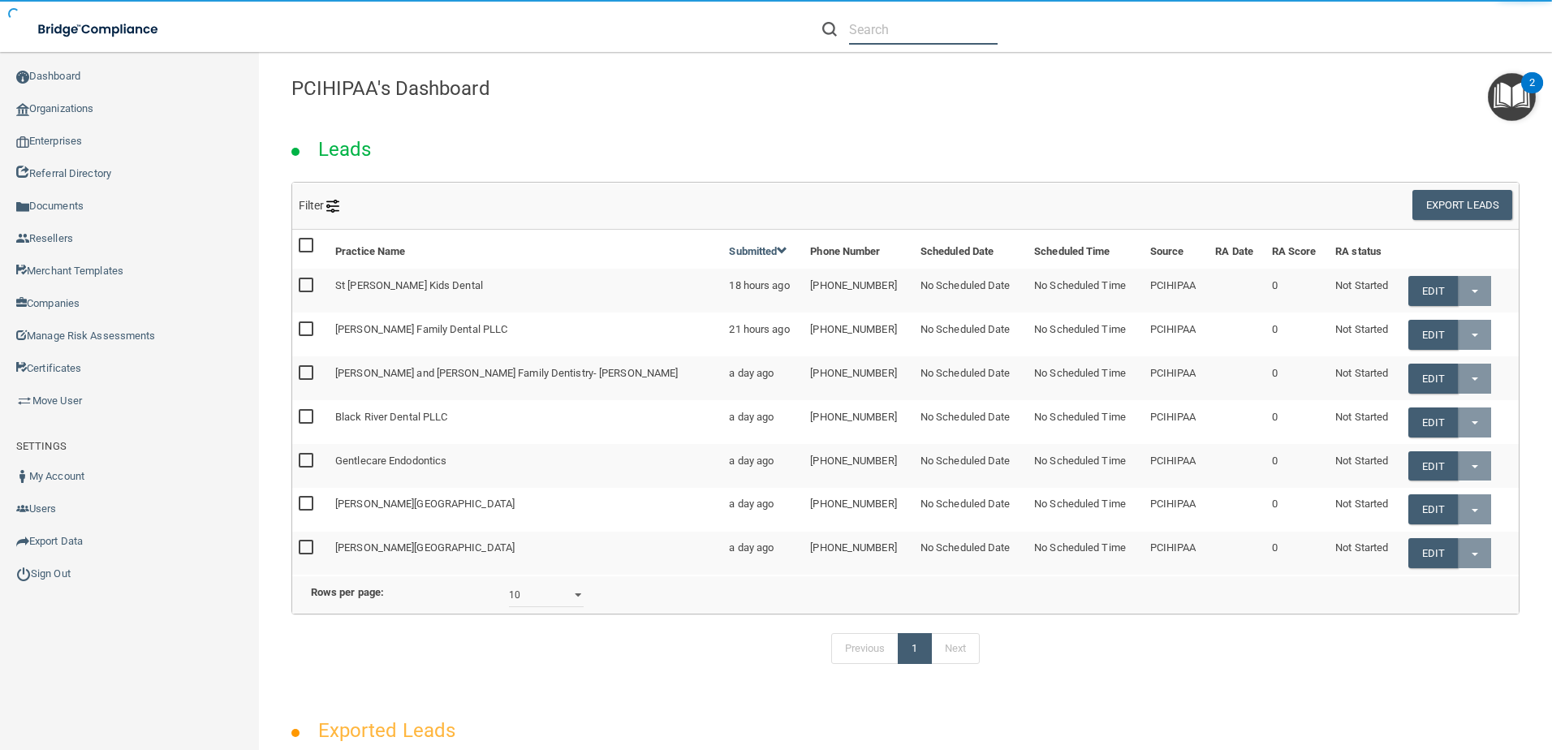
click at [867, 28] on input "text" at bounding box center [923, 30] width 149 height 30
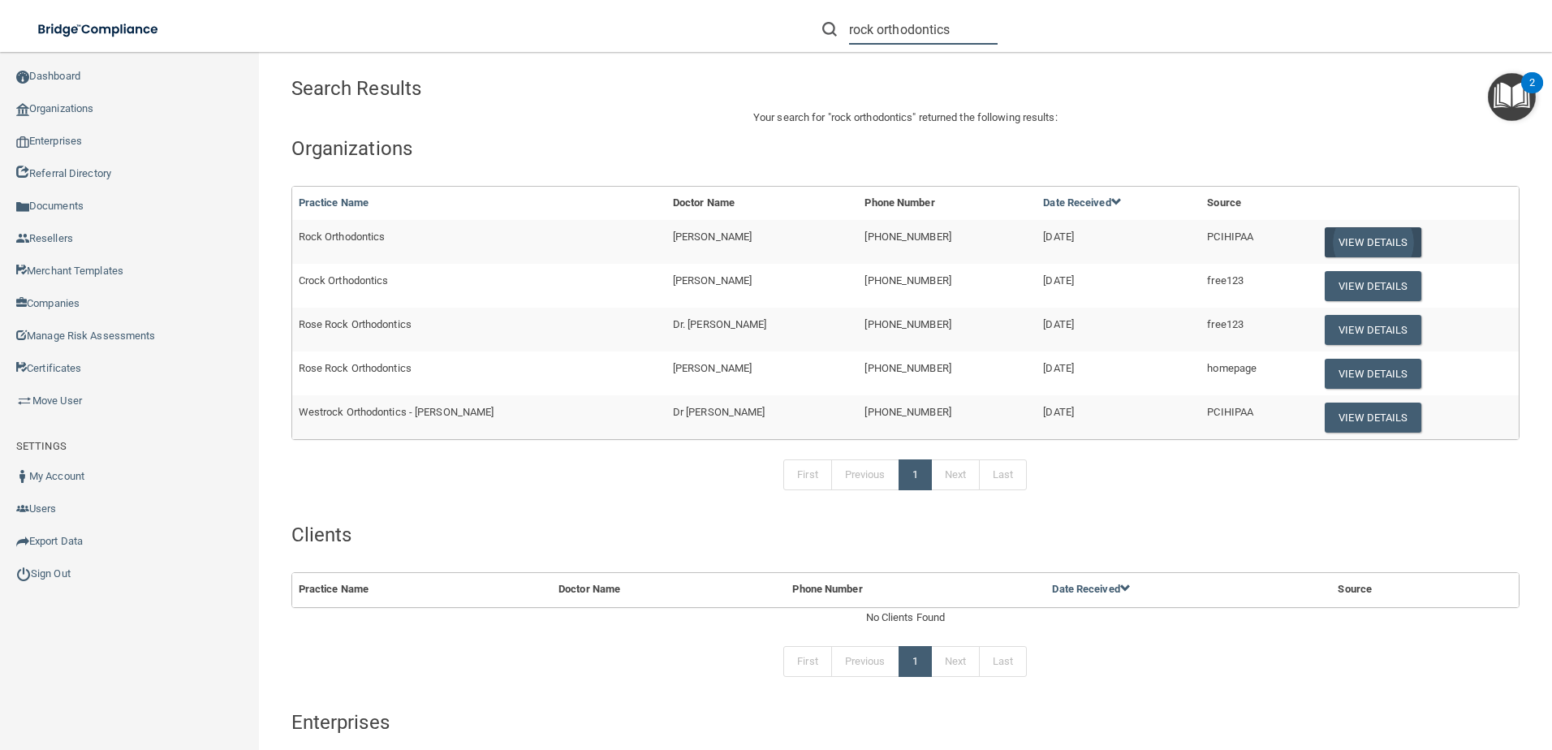
type input "rock orthodontics"
click at [1348, 235] on button "View Details" at bounding box center [1373, 242] width 96 height 30
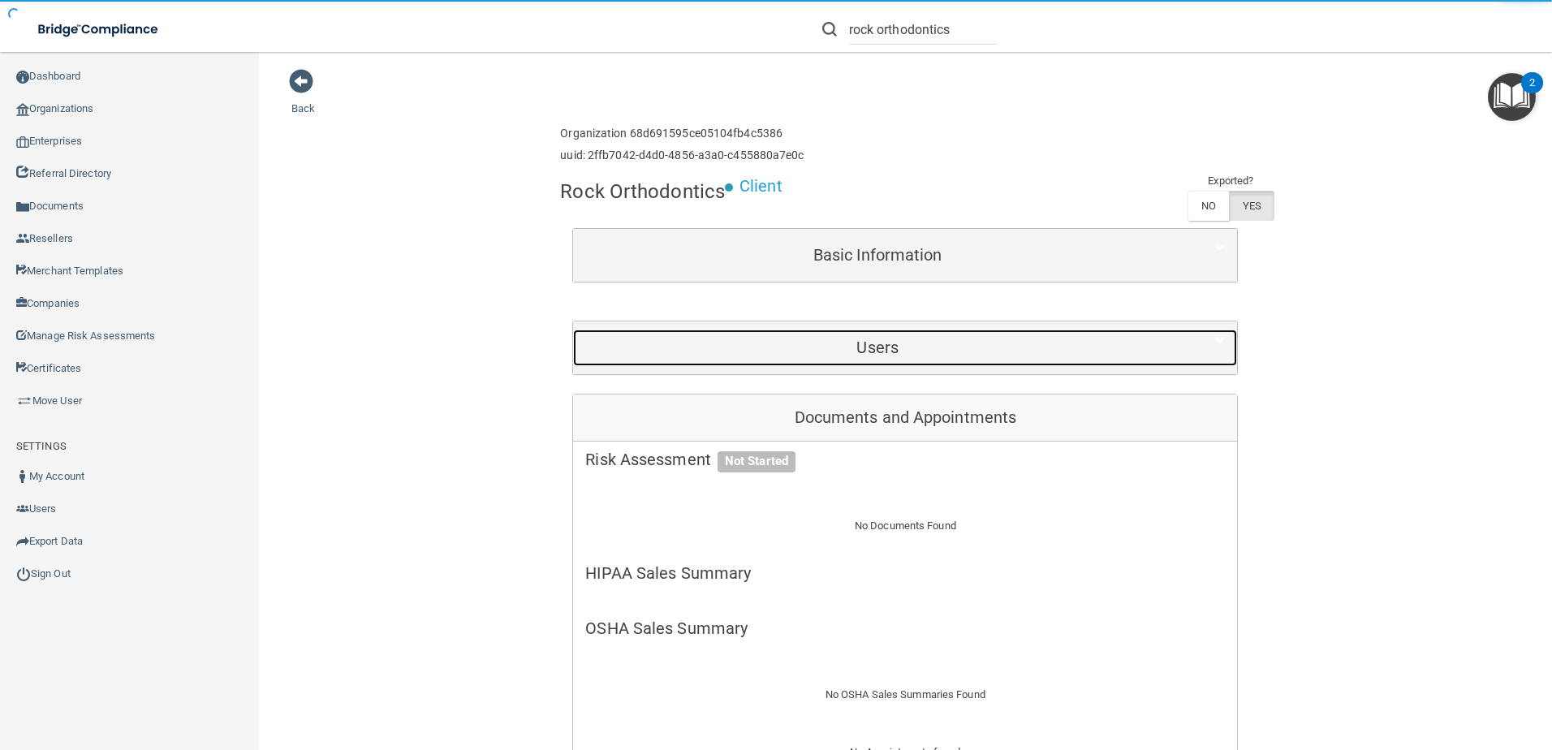
click at [757, 333] on div "Users" at bounding box center [877, 348] width 609 height 37
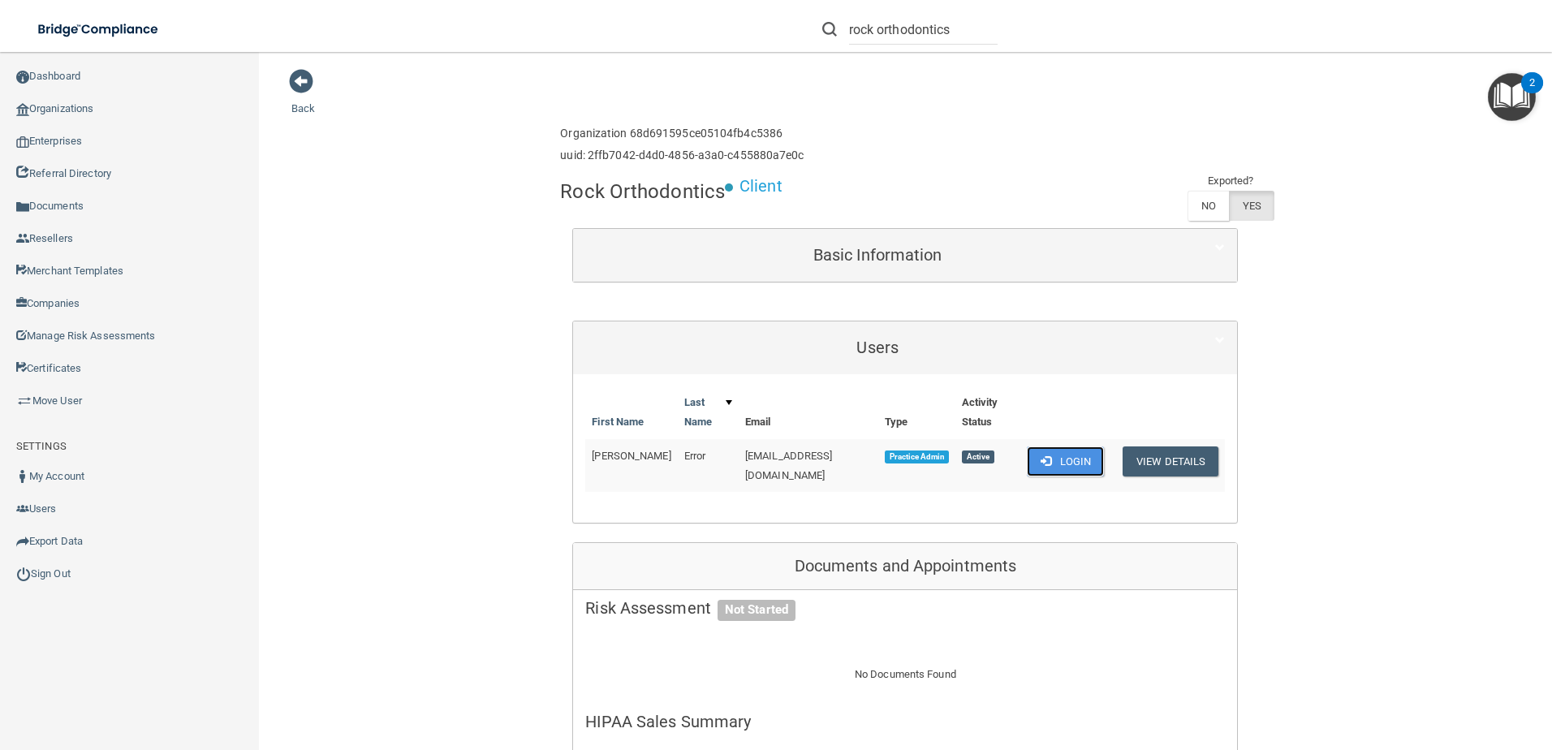
click at [1069, 447] on button "Login" at bounding box center [1065, 462] width 77 height 30
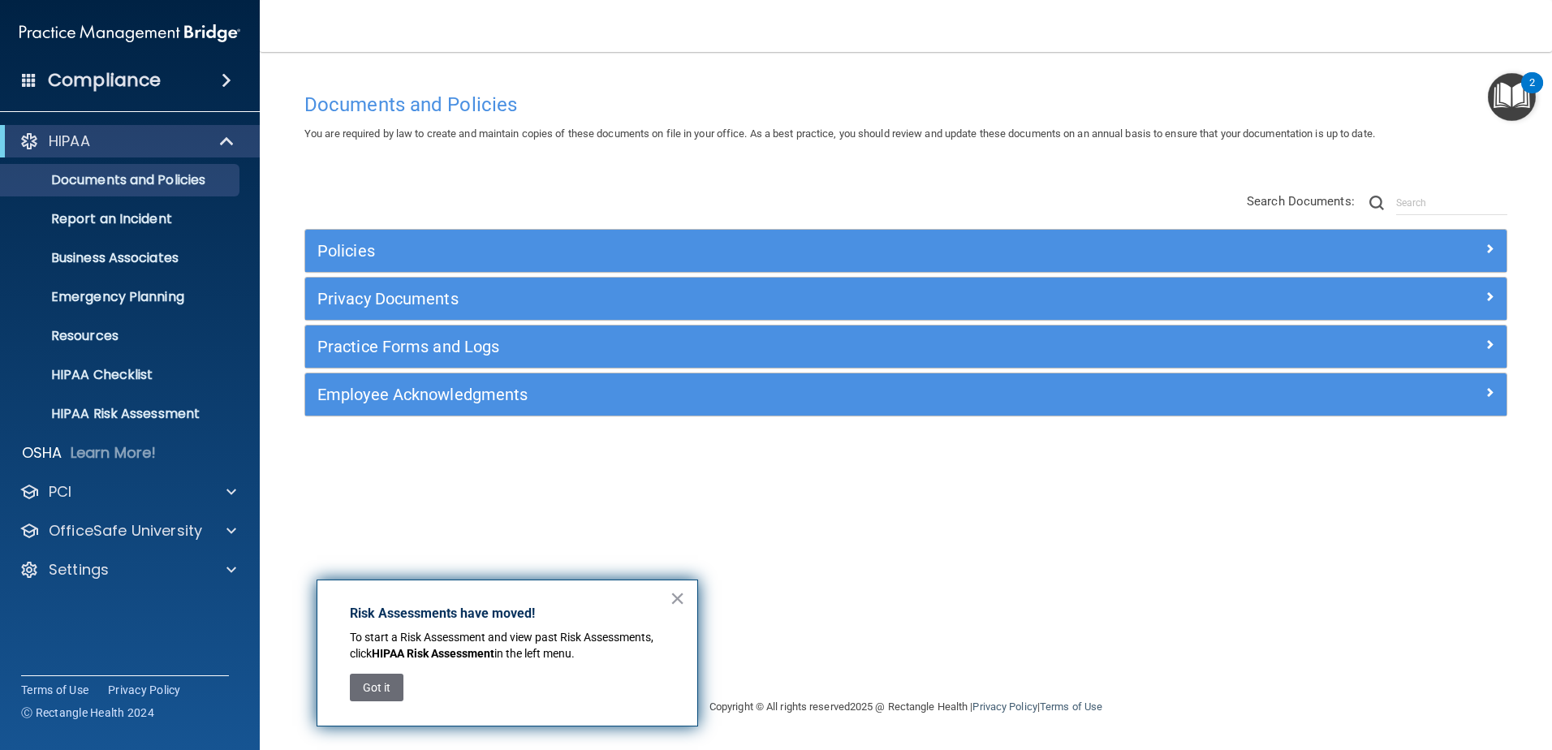
click at [537, 365] on div "Practice Forms and Logs" at bounding box center [906, 347] width 1202 height 42
click at [501, 333] on div "Practice Forms and Logs" at bounding box center [906, 347] width 1202 height 42
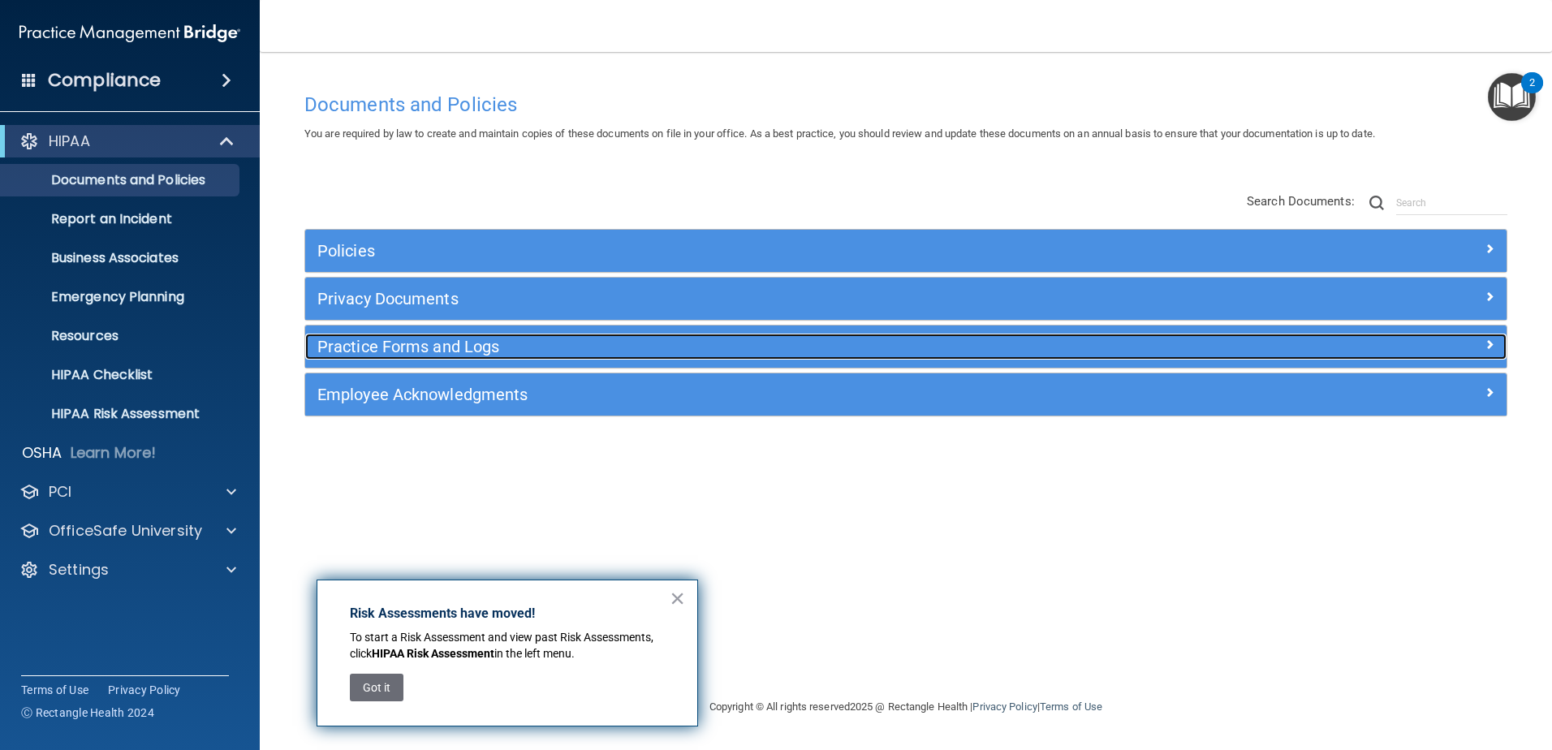
click at [499, 339] on h5 "Practice Forms and Logs" at bounding box center [755, 347] width 877 height 18
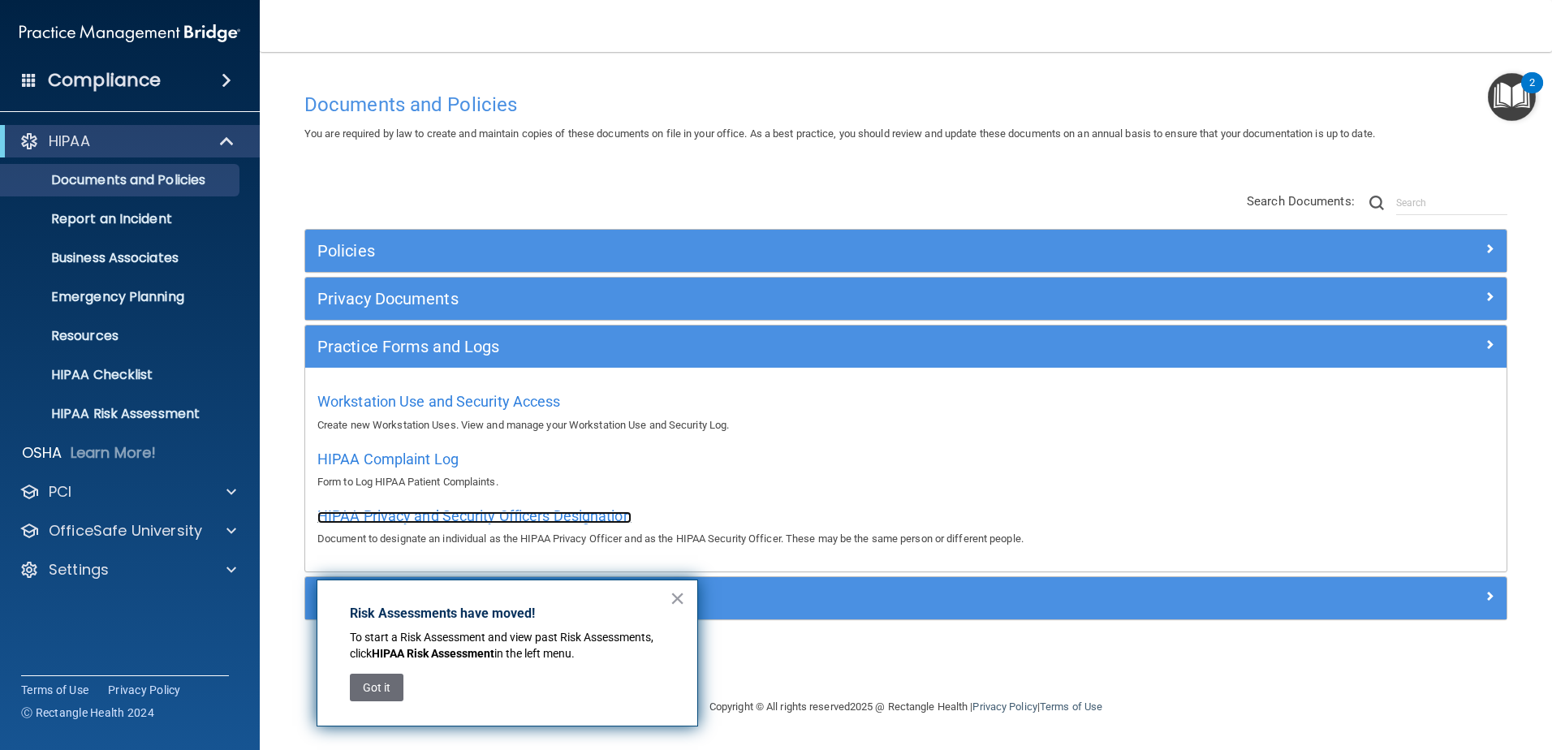
click at [533, 513] on span "HIPAA Privacy and Security Officers Designation" at bounding box center [474, 515] width 314 height 17
